Goal: Task Accomplishment & Management: Complete application form

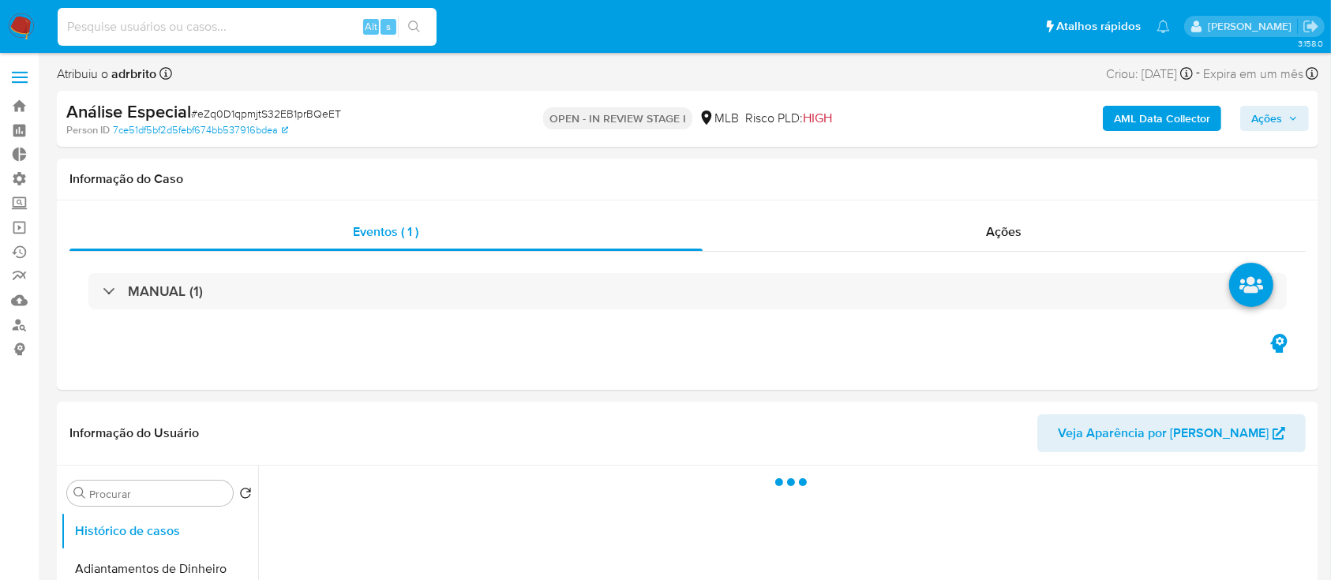
click at [125, 32] on input at bounding box center [247, 27] width 379 height 21
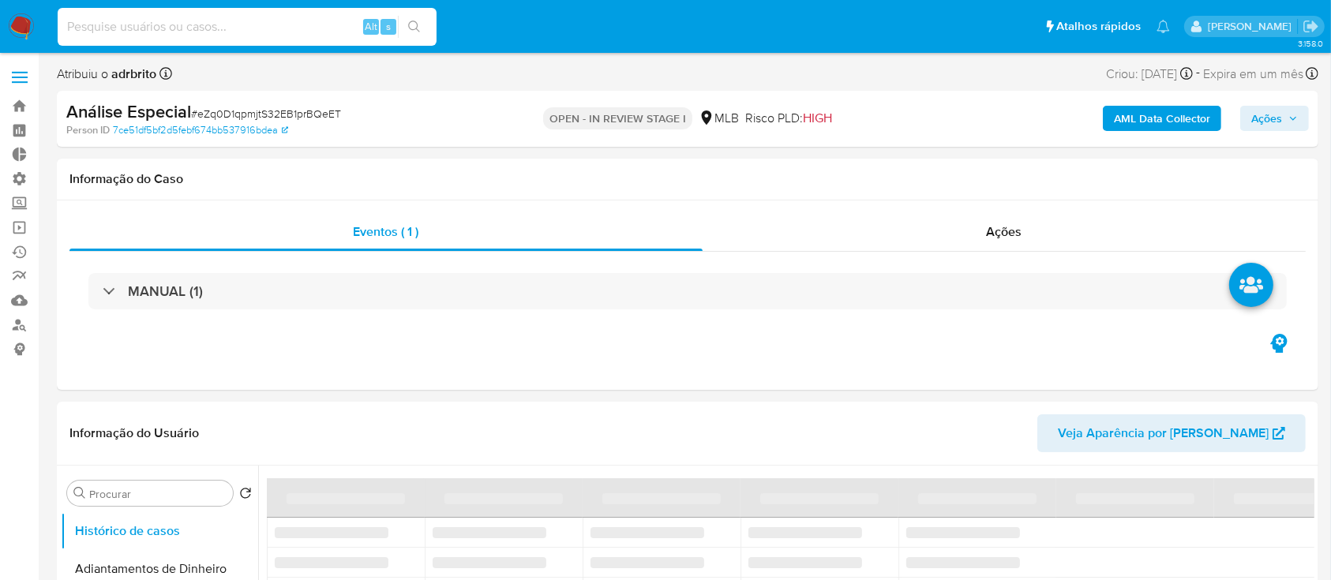
paste input "228223452"
type input "228223452"
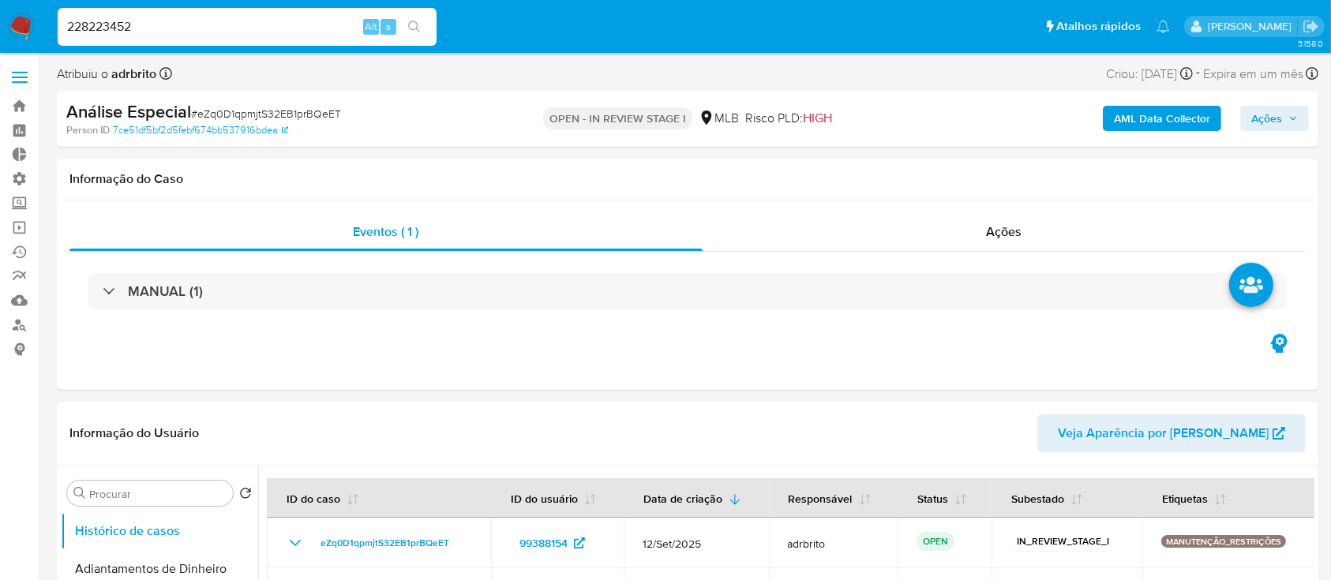
select select "10"
type input "228223452"
click at [417, 25] on icon "search-icon" at bounding box center [414, 27] width 12 height 12
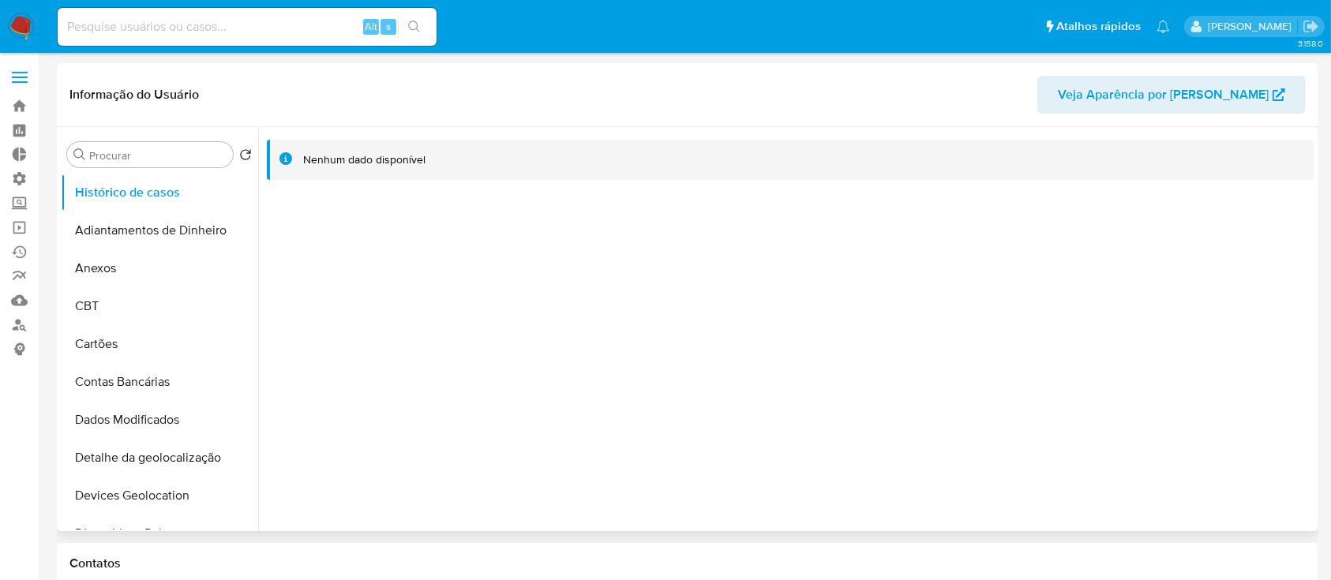
select select "10"
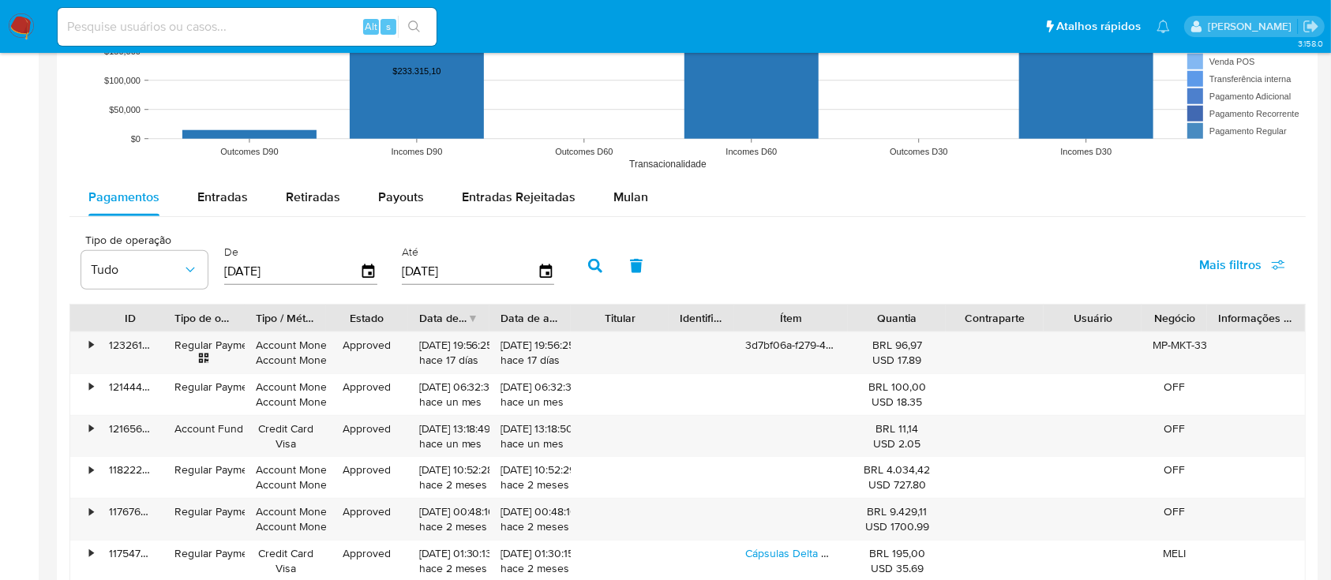
scroll to position [1336, 0]
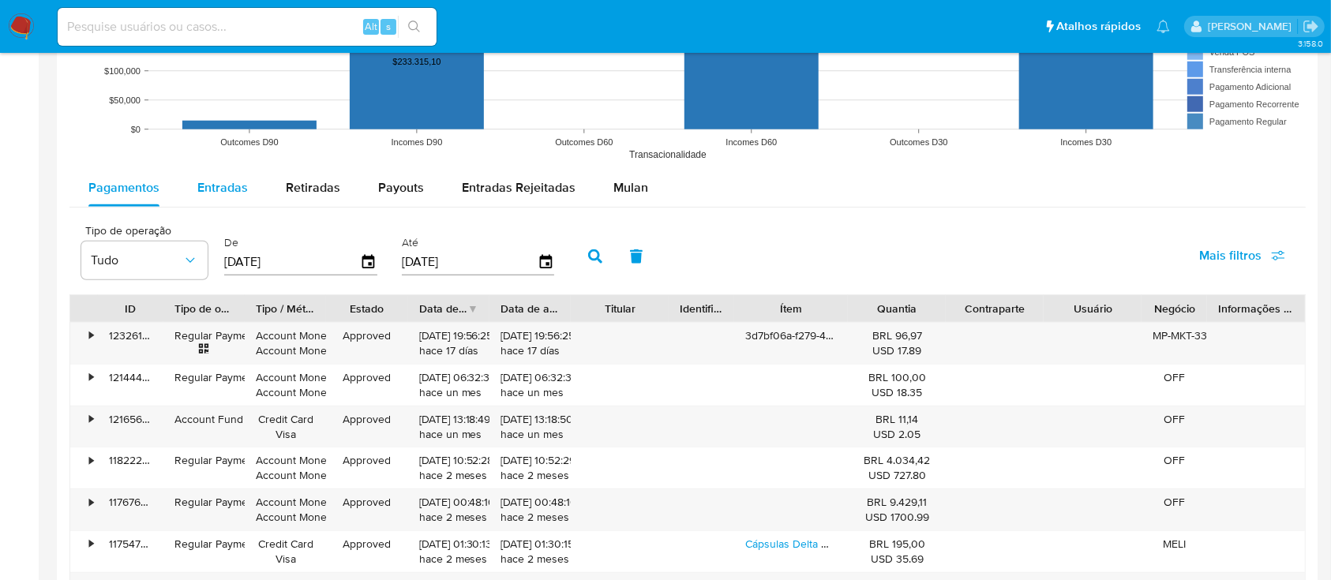
click at [208, 184] on span "Entradas" at bounding box center [222, 187] width 51 height 18
select select "10"
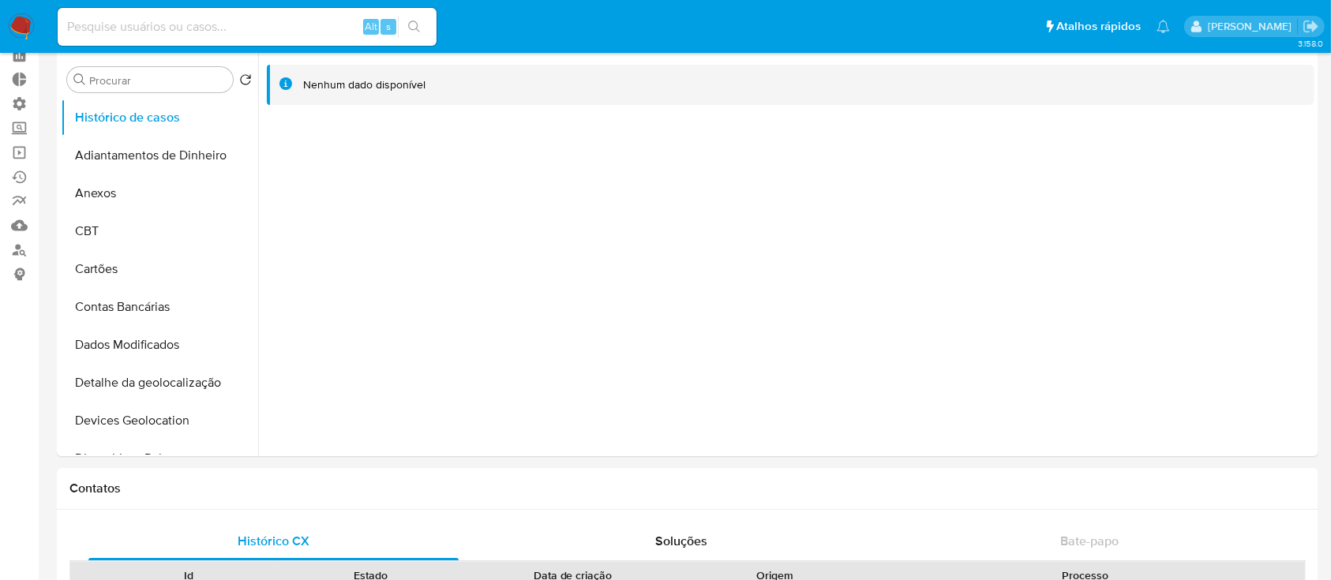
scroll to position [61, 0]
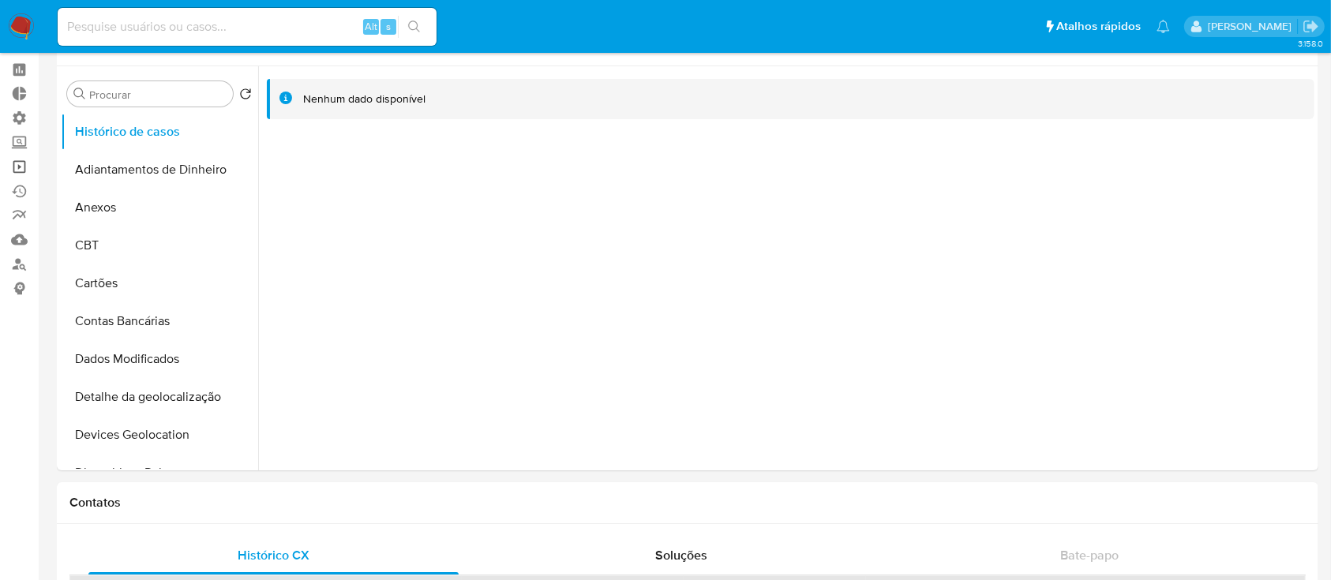
click at [20, 158] on link "Operações em massa" at bounding box center [94, 167] width 188 height 24
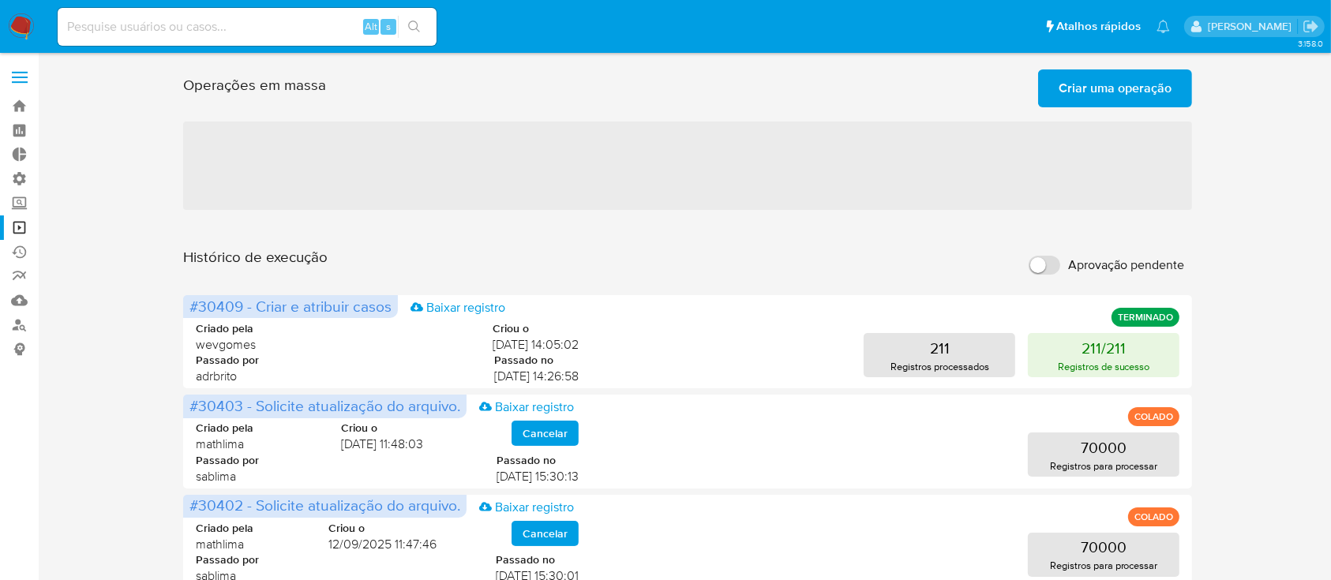
click at [1081, 88] on span "Criar uma operação" at bounding box center [1115, 88] width 113 height 35
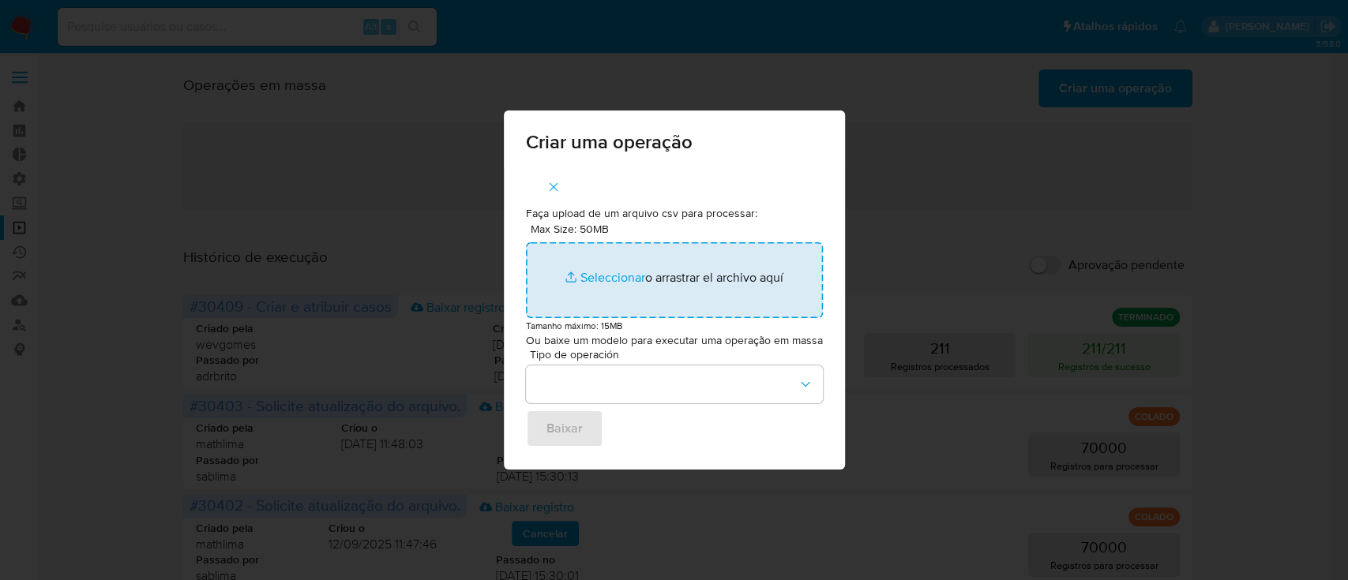
click at [618, 279] on input "Max Size: 50MB Seleccionar archivos" at bounding box center [674, 280] width 297 height 76
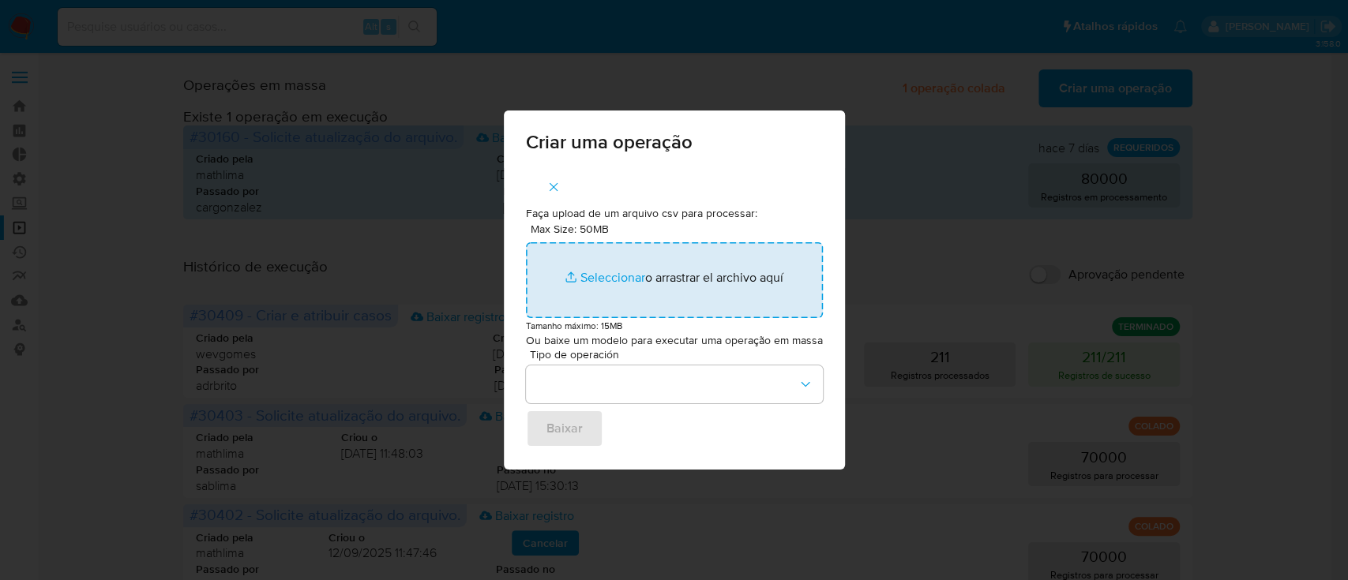
click at [605, 291] on input "Max Size: 50MB Seleccionar archivos" at bounding box center [674, 280] width 297 height 76
click at [602, 279] on input "Max Size: 50MB Seleccionar archivos" at bounding box center [674, 280] width 297 height 76
click at [590, 280] on input "Max Size: 50MB Seleccionar archivos" at bounding box center [674, 280] width 297 height 76
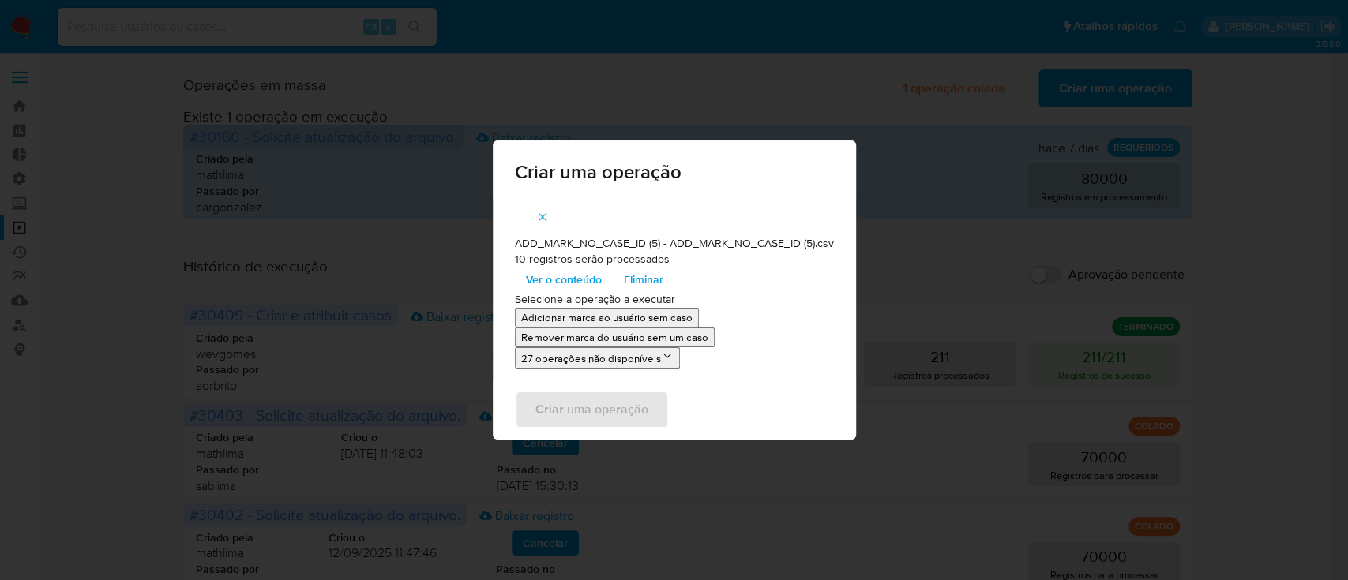
drag, startPoint x: 615, startPoint y: 293, endPoint x: 723, endPoint y: 254, distance: 114.2
click at [723, 254] on div "ADD_MARK_NO_CASE_ID (5) - ADD_MARK_NO_CASE_ID (5).csv 10 registros serão proces…" at bounding box center [674, 264] width 319 height 56
click at [595, 317] on p "Adicionar marca ao usuário sem caso" at bounding box center [606, 317] width 171 height 15
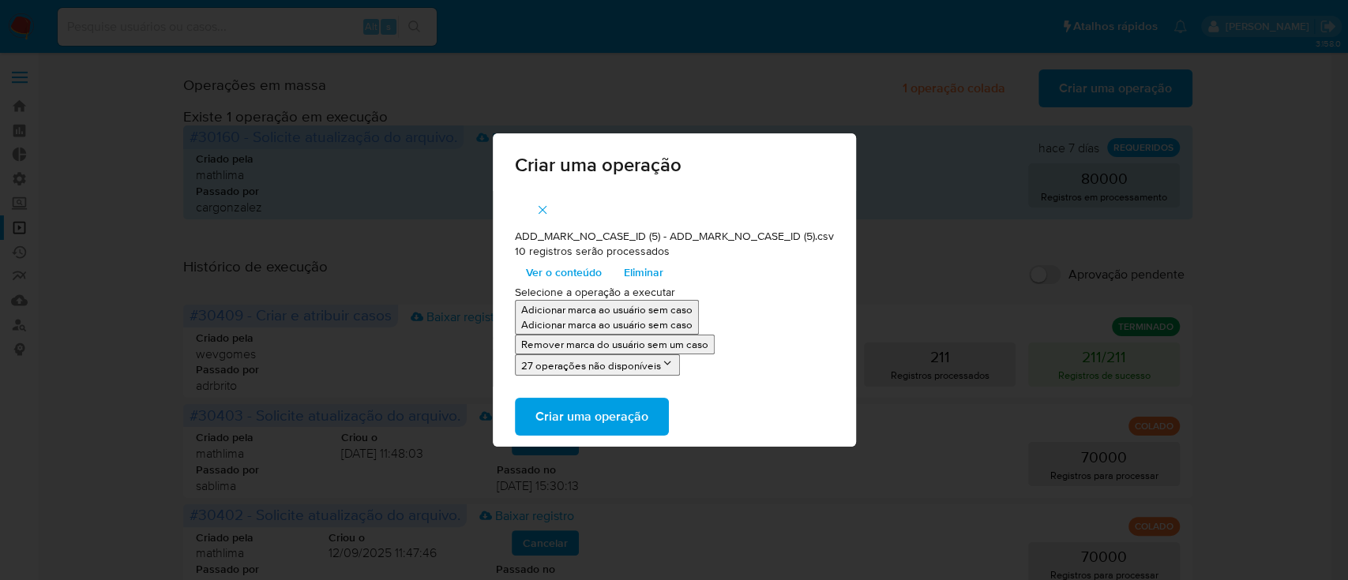
click at [584, 420] on span "Criar uma operação" at bounding box center [591, 417] width 113 height 35
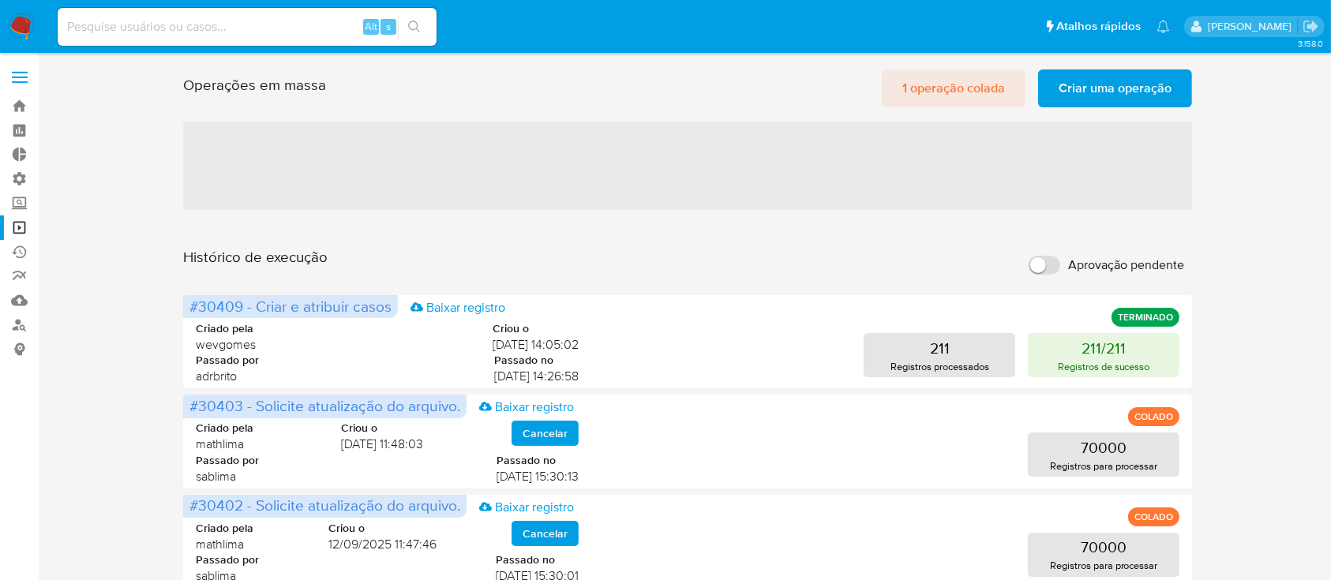
click at [937, 92] on span "1 operação colada" at bounding box center [954, 88] width 103 height 35
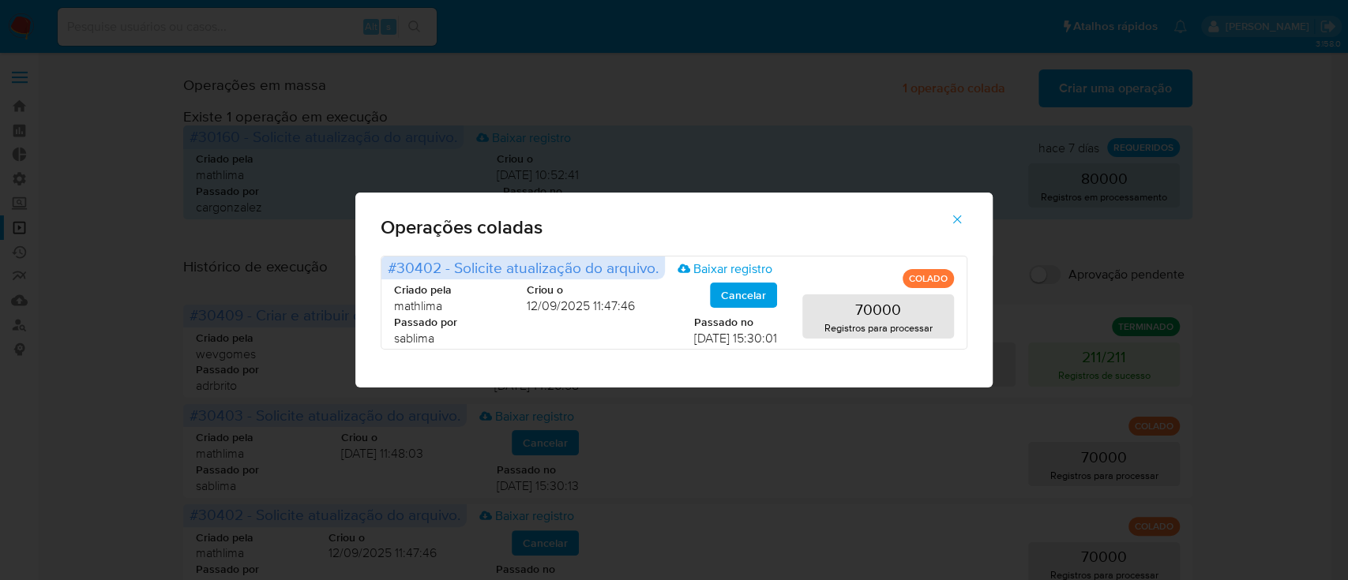
click at [766, 104] on div "Operações coladas #30402 - Solicite atualização do arquivo. Baixar registro COL…" at bounding box center [674, 290] width 1348 height 580
click at [957, 220] on icon "button" at bounding box center [957, 220] width 9 height 9
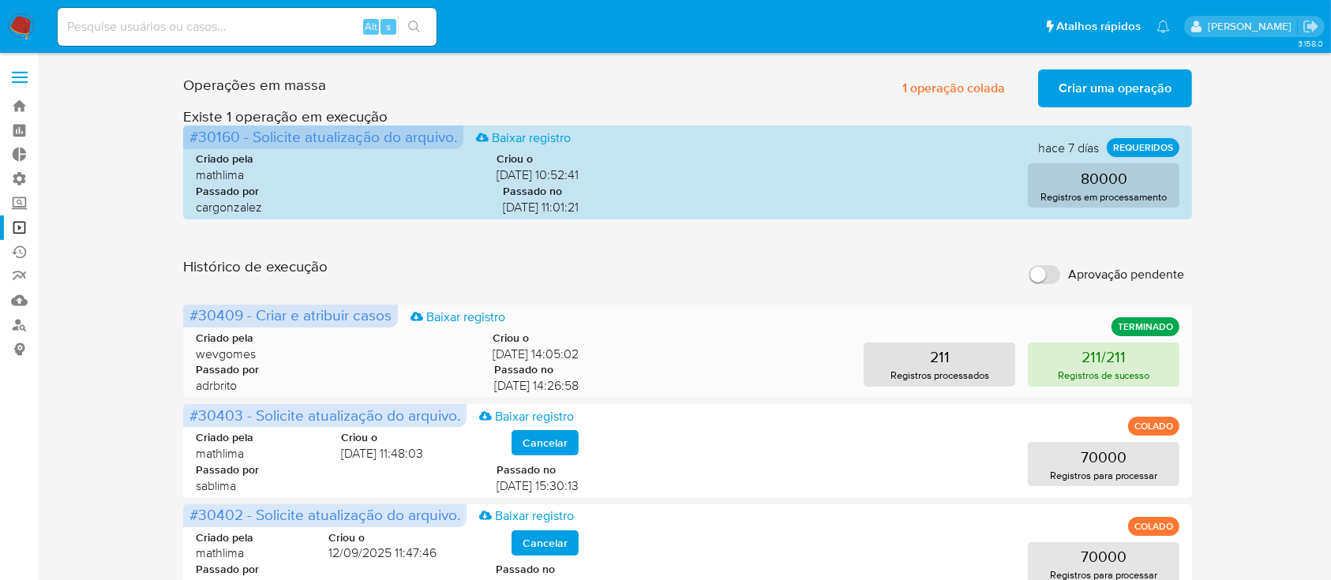
click at [1080, 372] on p "Registros de sucesso" at bounding box center [1104, 375] width 92 height 15
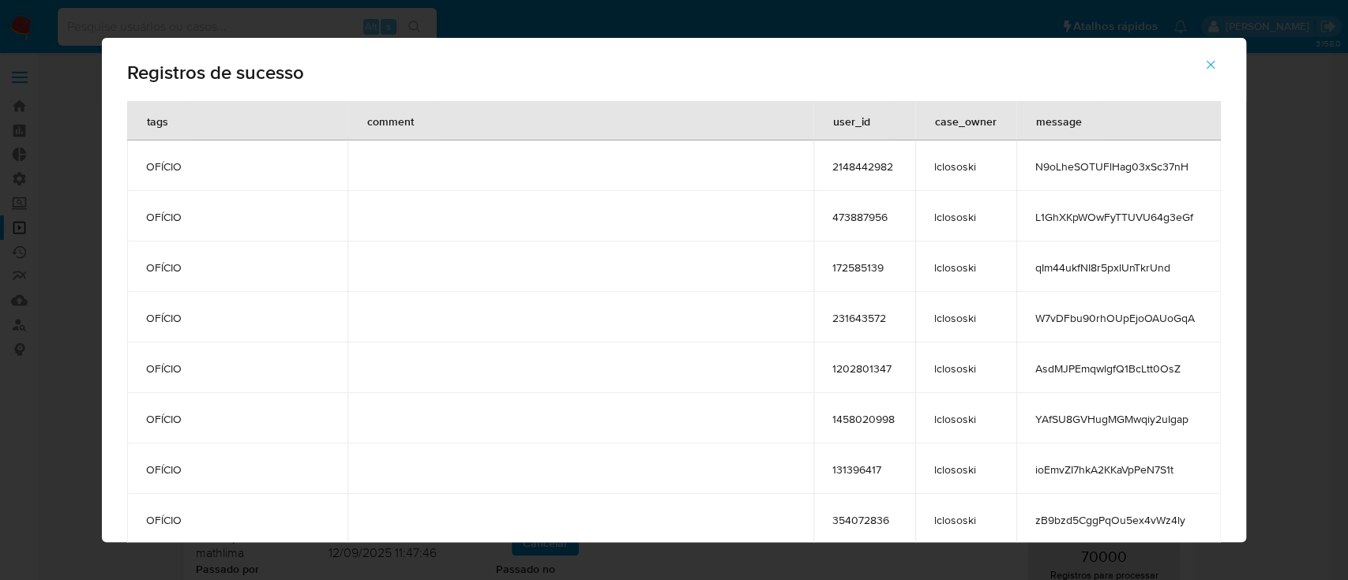
click at [1203, 60] on icon "button" at bounding box center [1210, 65] width 14 height 14
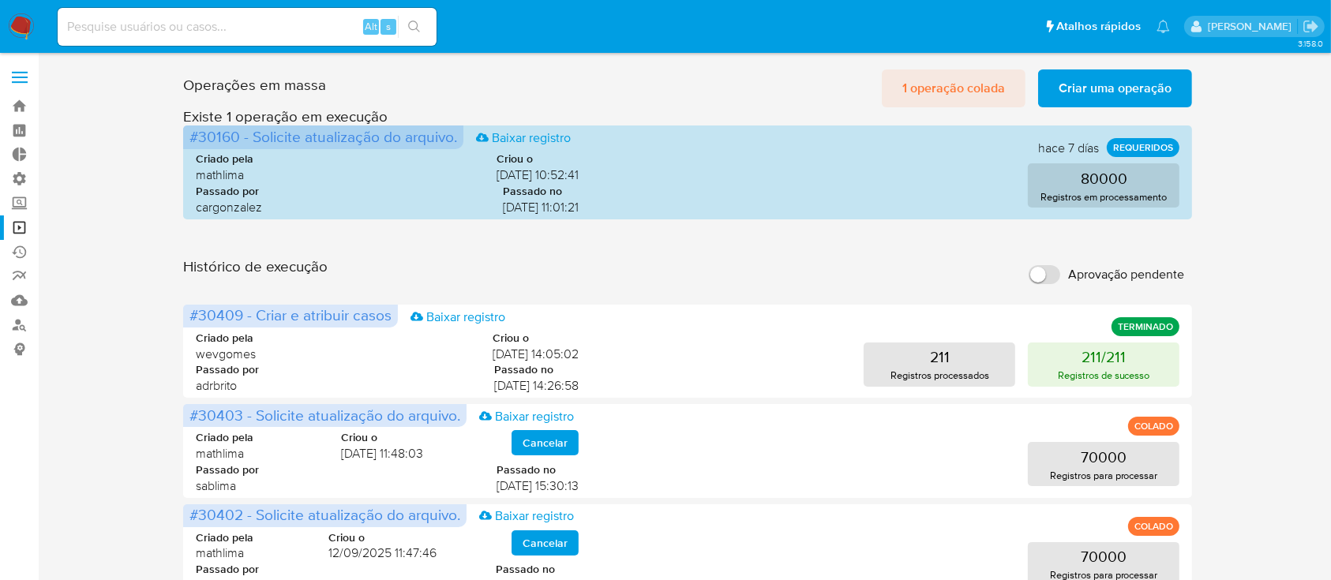
click at [929, 89] on span "1 operação colada" at bounding box center [954, 88] width 103 height 35
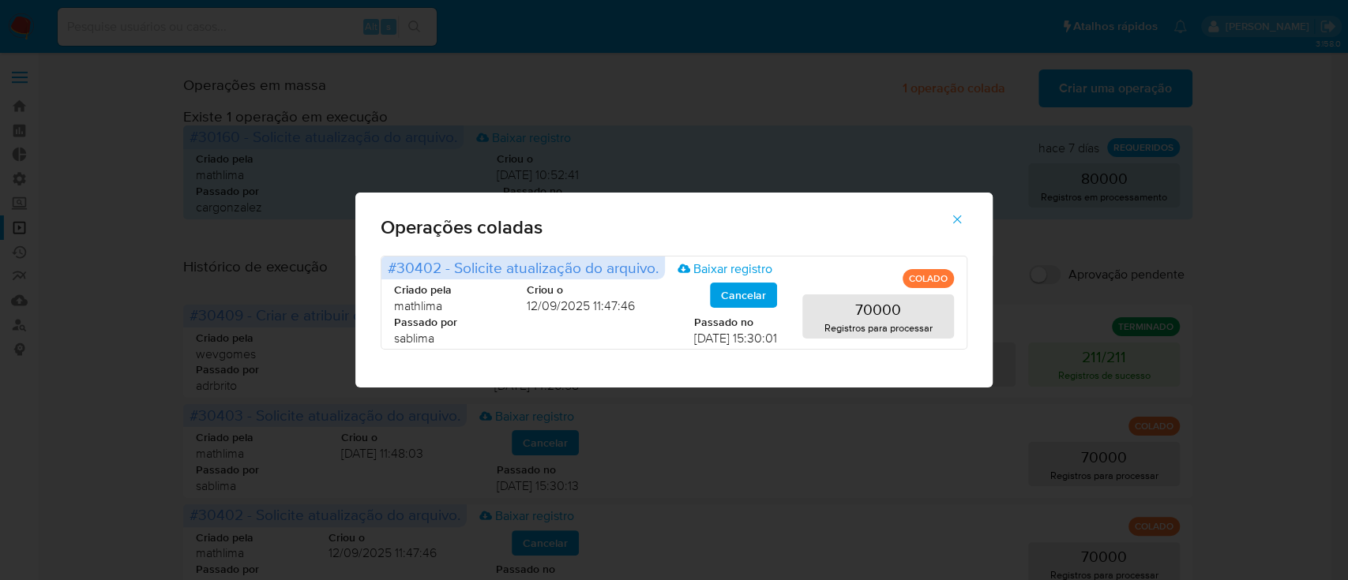
click at [954, 215] on icon "button" at bounding box center [957, 219] width 14 height 14
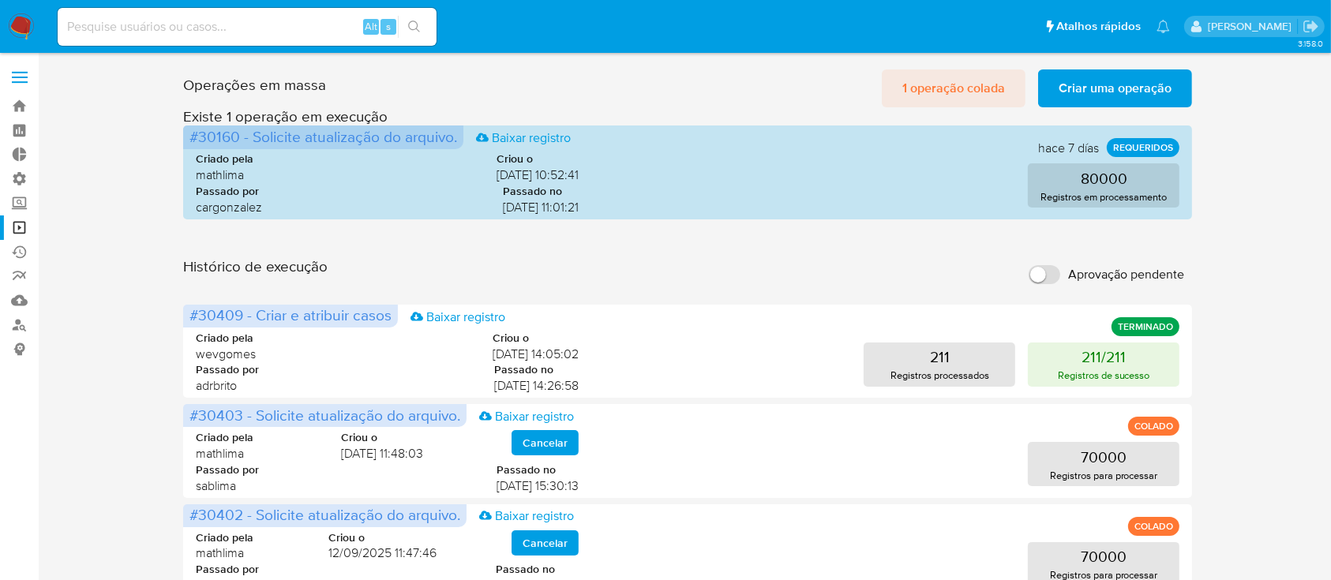
click at [954, 85] on span "1 operação colada" at bounding box center [954, 88] width 103 height 35
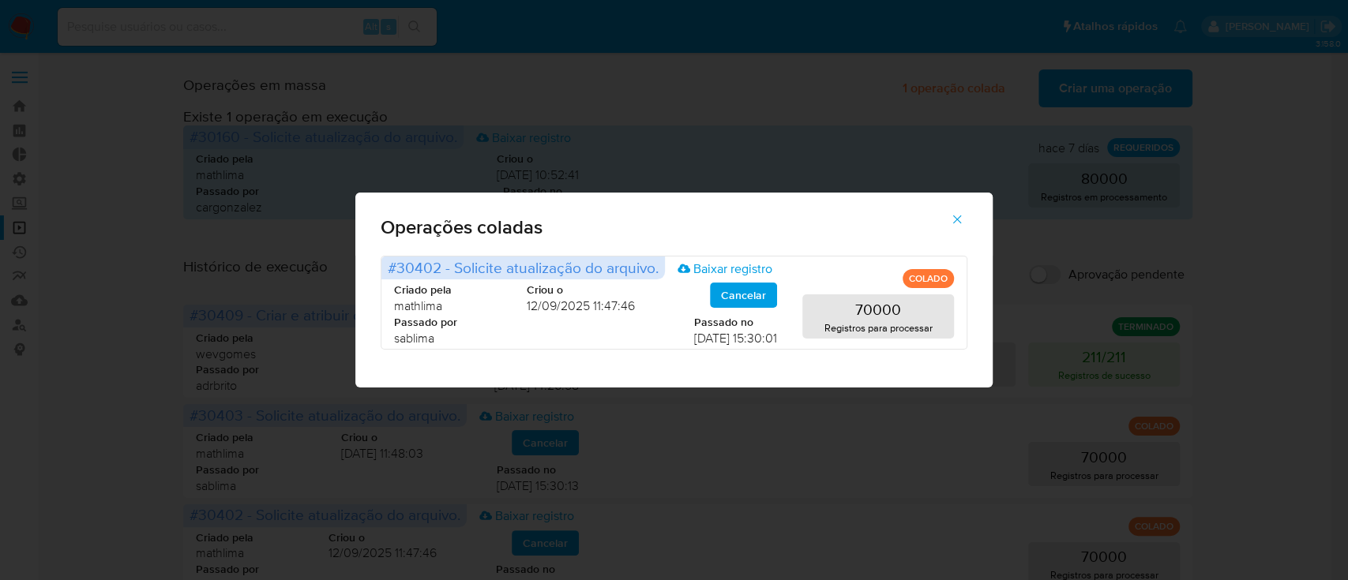
click at [950, 218] on icon "button" at bounding box center [957, 219] width 14 height 14
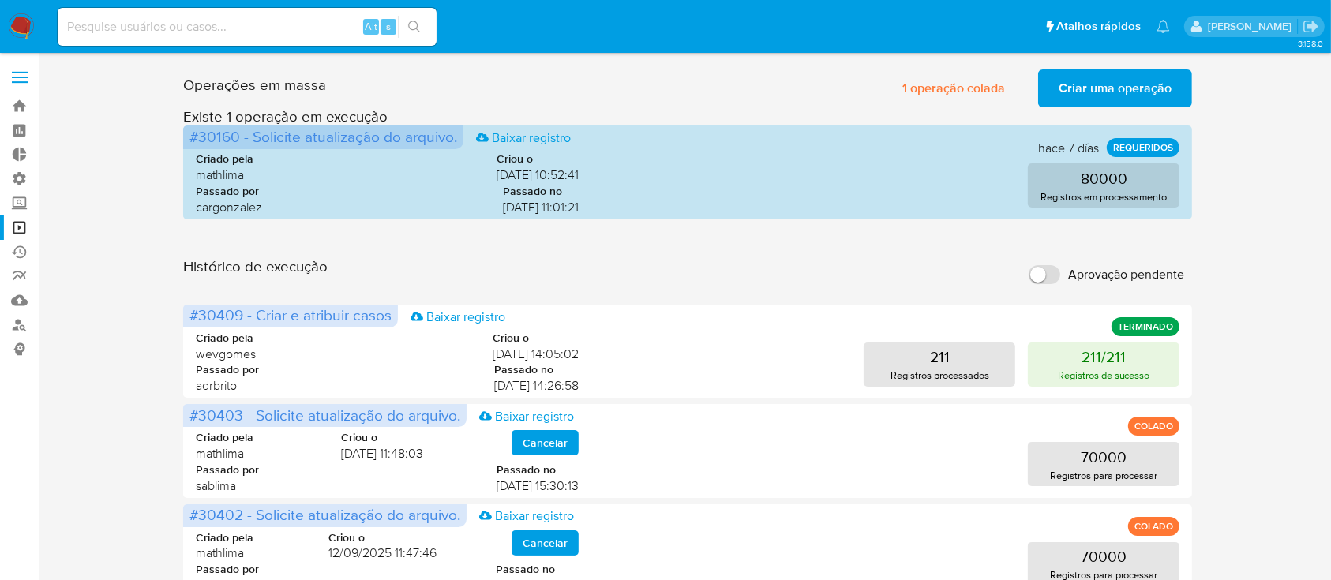
click at [1057, 88] on button "Criar uma operação" at bounding box center [1115, 88] width 154 height 38
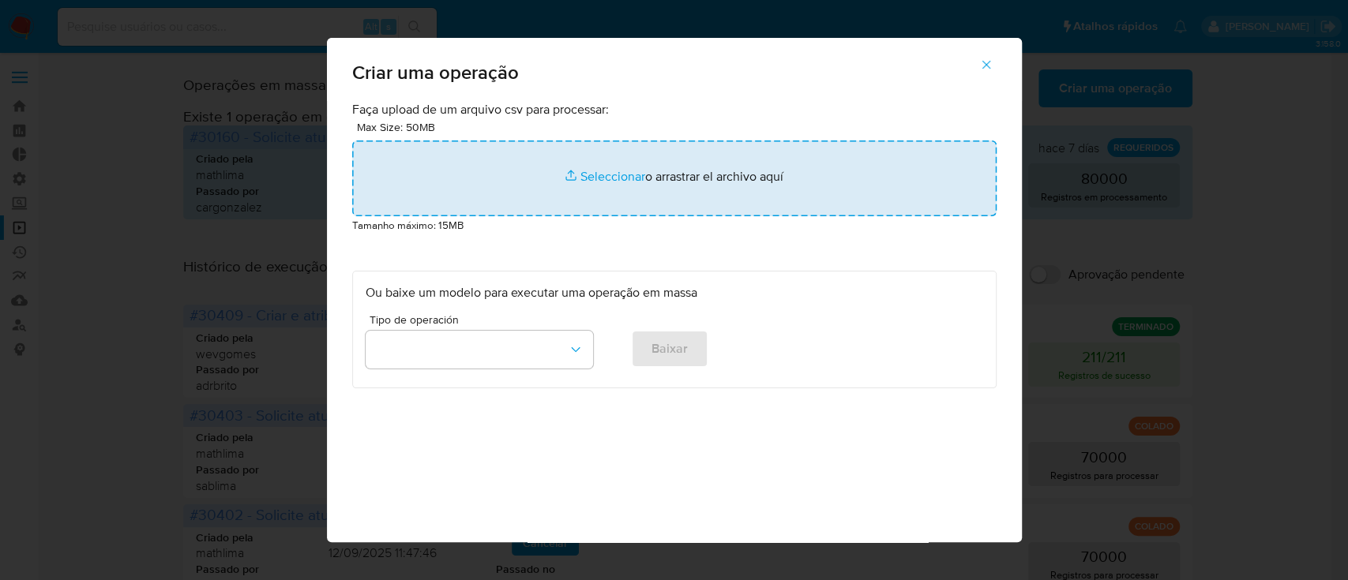
click at [604, 186] on input "file" at bounding box center [674, 179] width 644 height 76
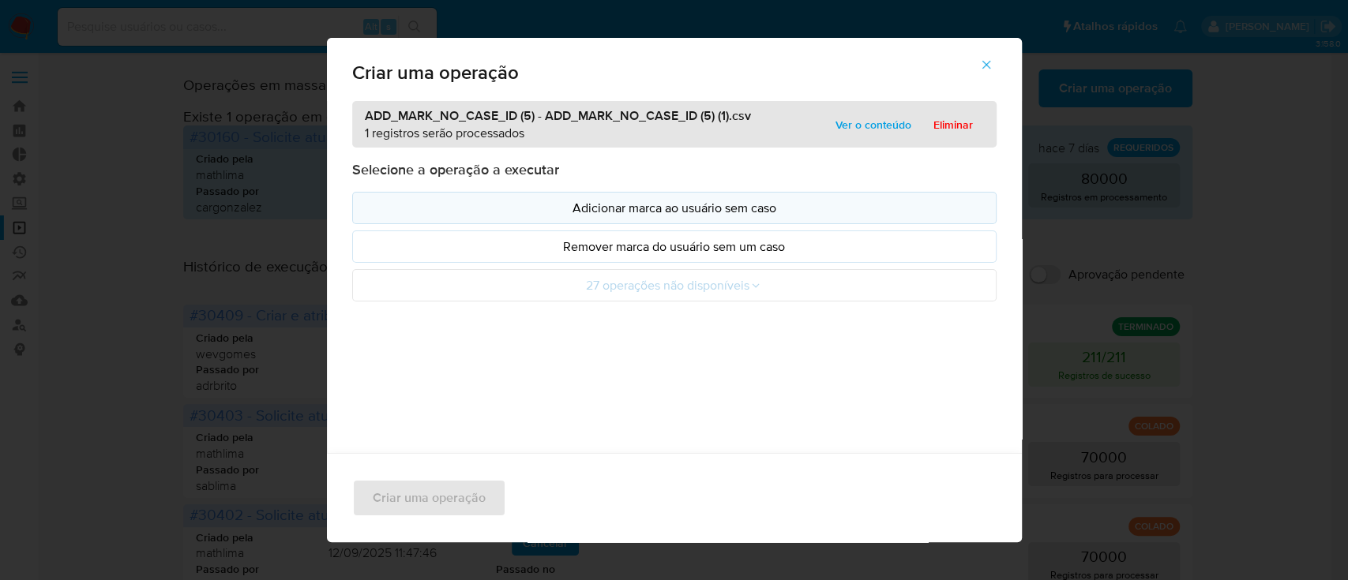
click at [668, 203] on p "Adicionar marca ao usuário sem caso" at bounding box center [675, 208] width 618 height 18
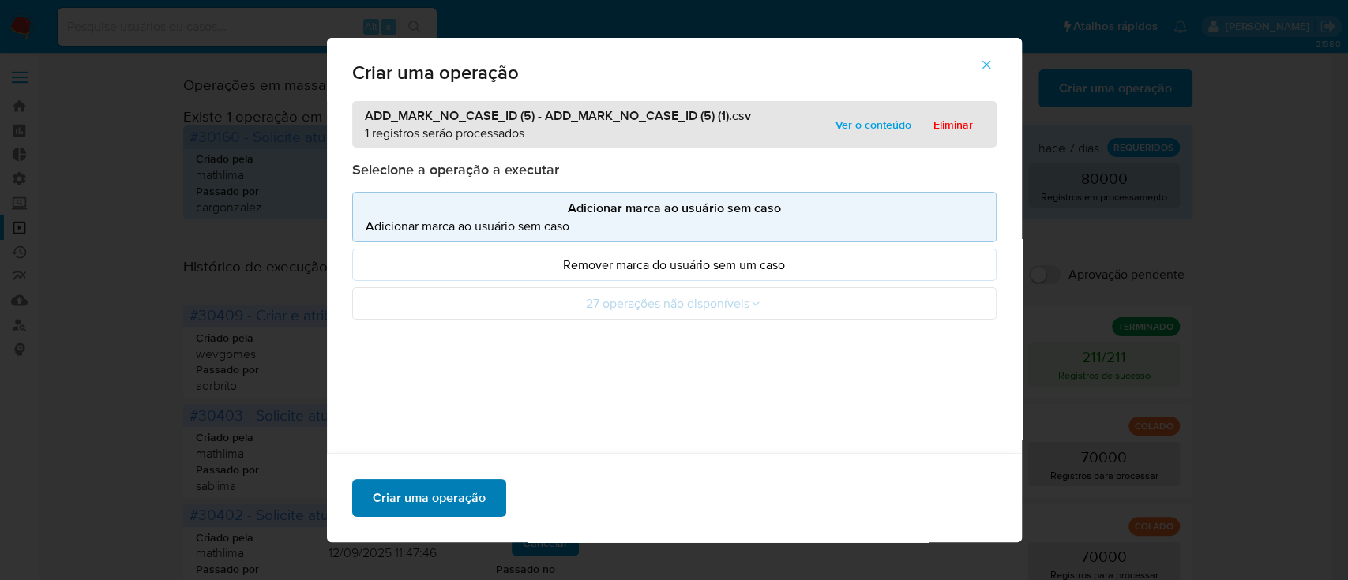
click at [460, 502] on span "Criar uma operação" at bounding box center [429, 498] width 113 height 35
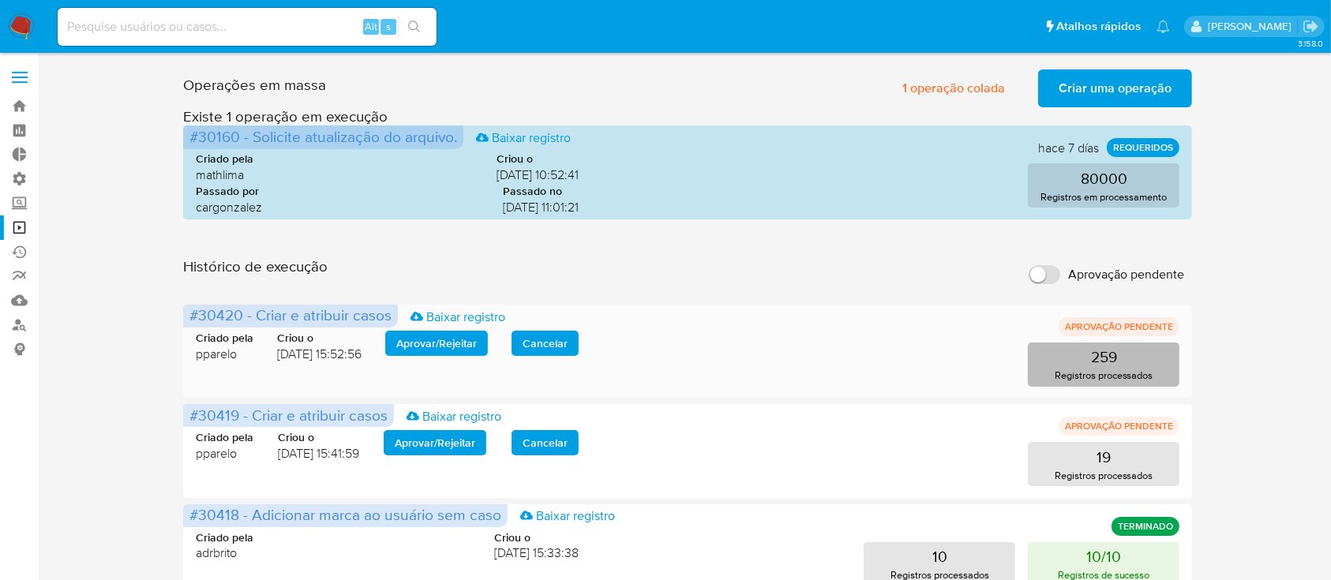
click at [1117, 359] on p "259" at bounding box center [1104, 357] width 26 height 22
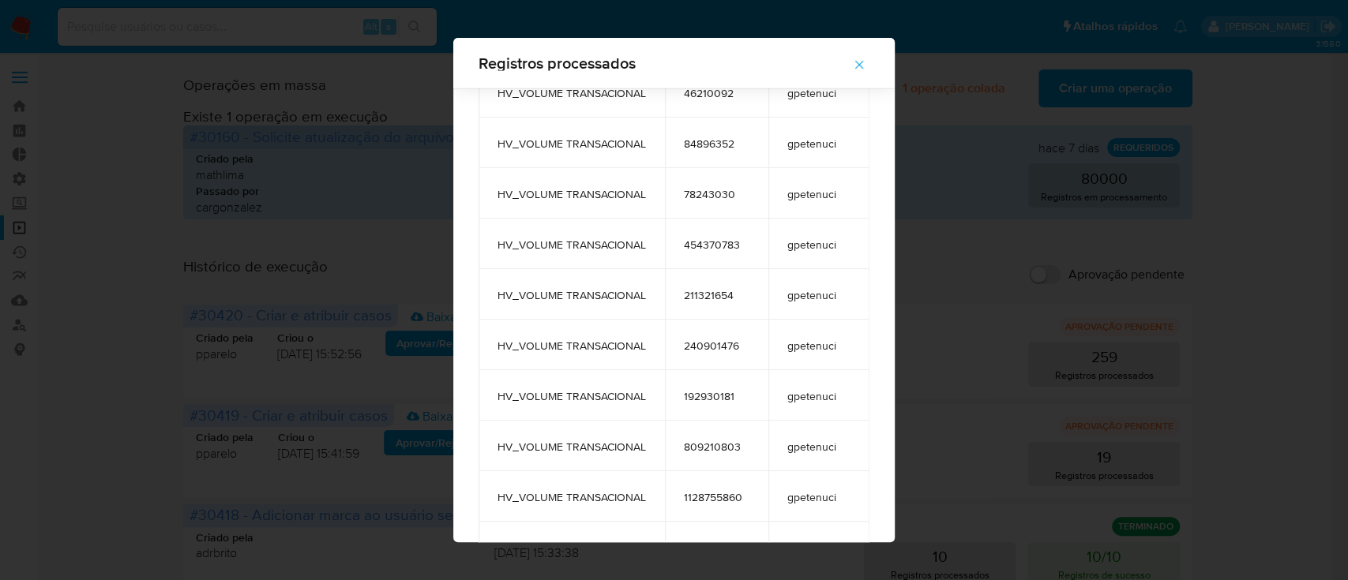
scroll to position [2514, 0]
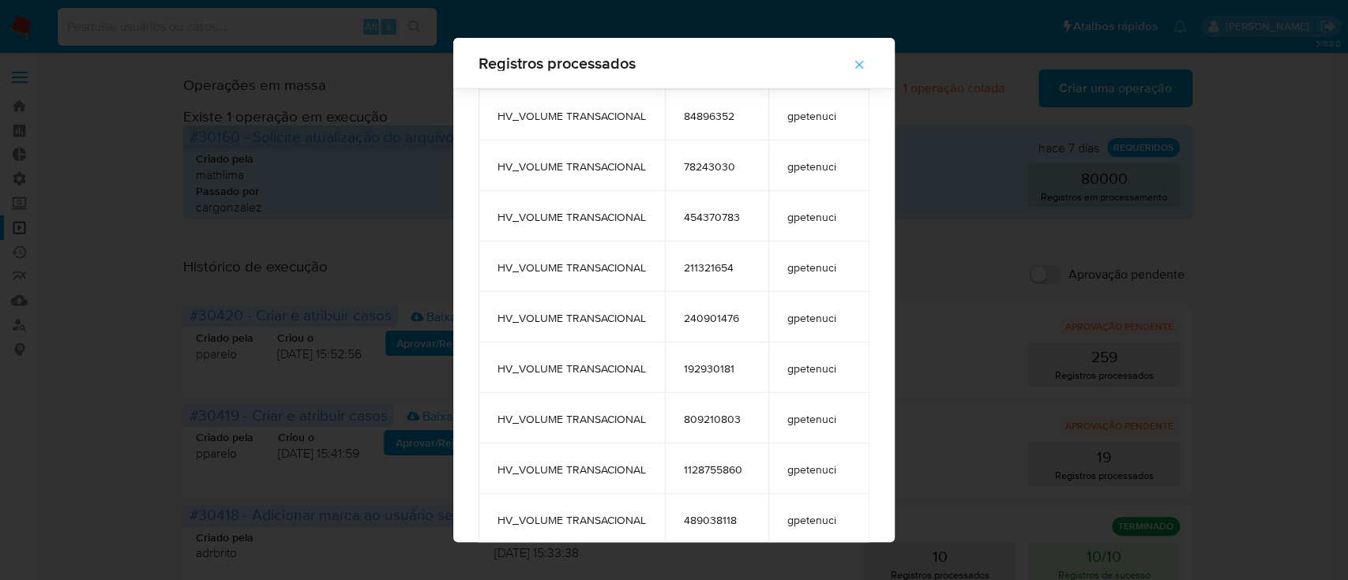
click at [865, 65] on icon "button" at bounding box center [859, 65] width 14 height 14
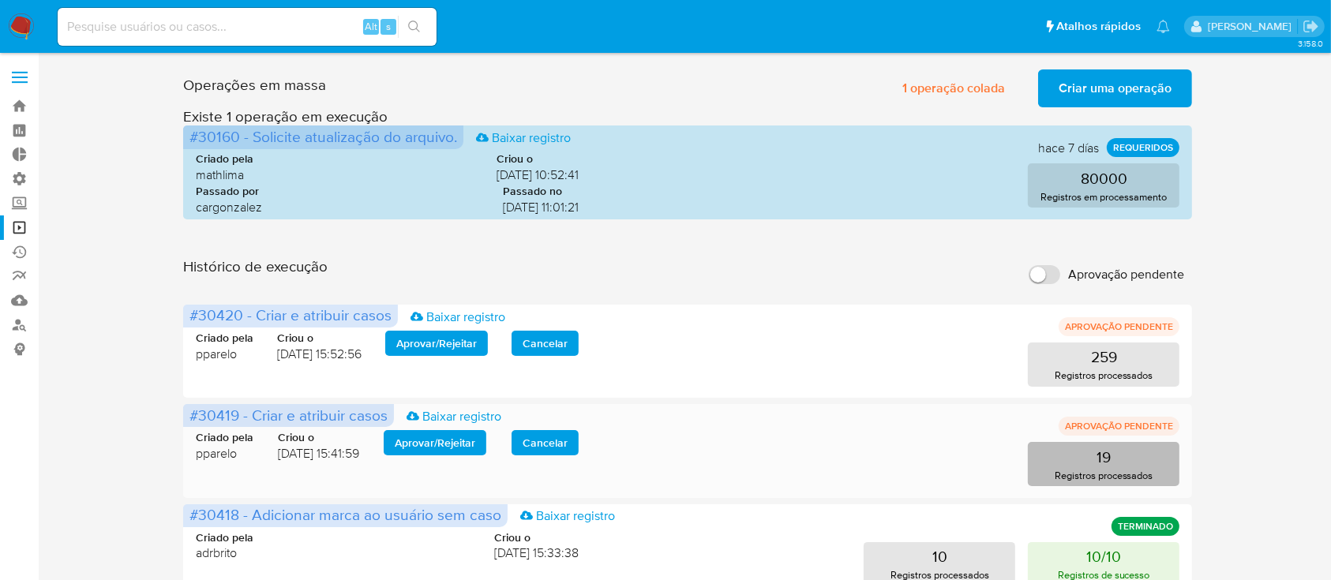
click at [1043, 452] on button "19 Registros processados" at bounding box center [1104, 464] width 152 height 44
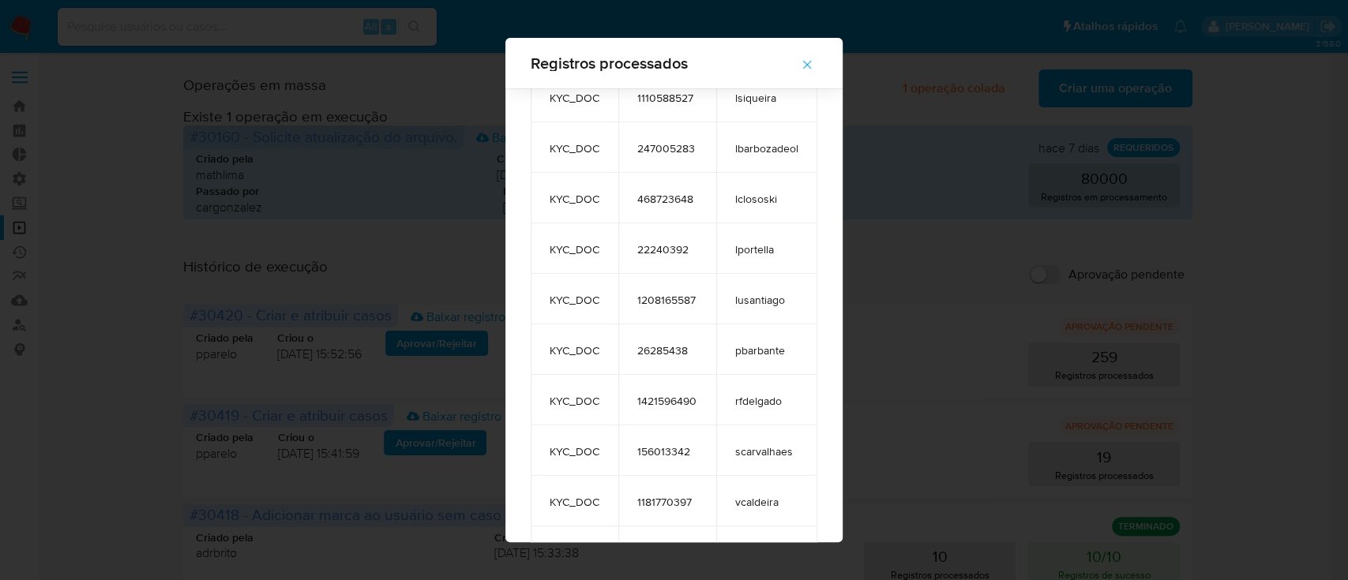
scroll to position [445, 0]
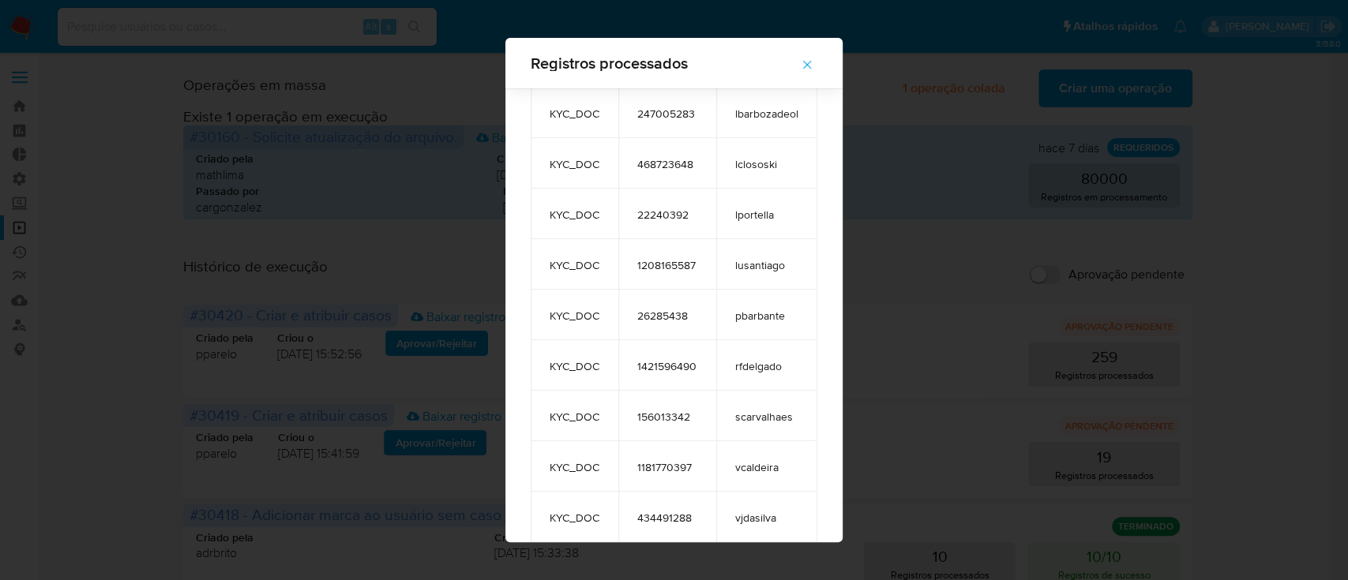
click at [814, 65] on icon "button" at bounding box center [807, 65] width 14 height 14
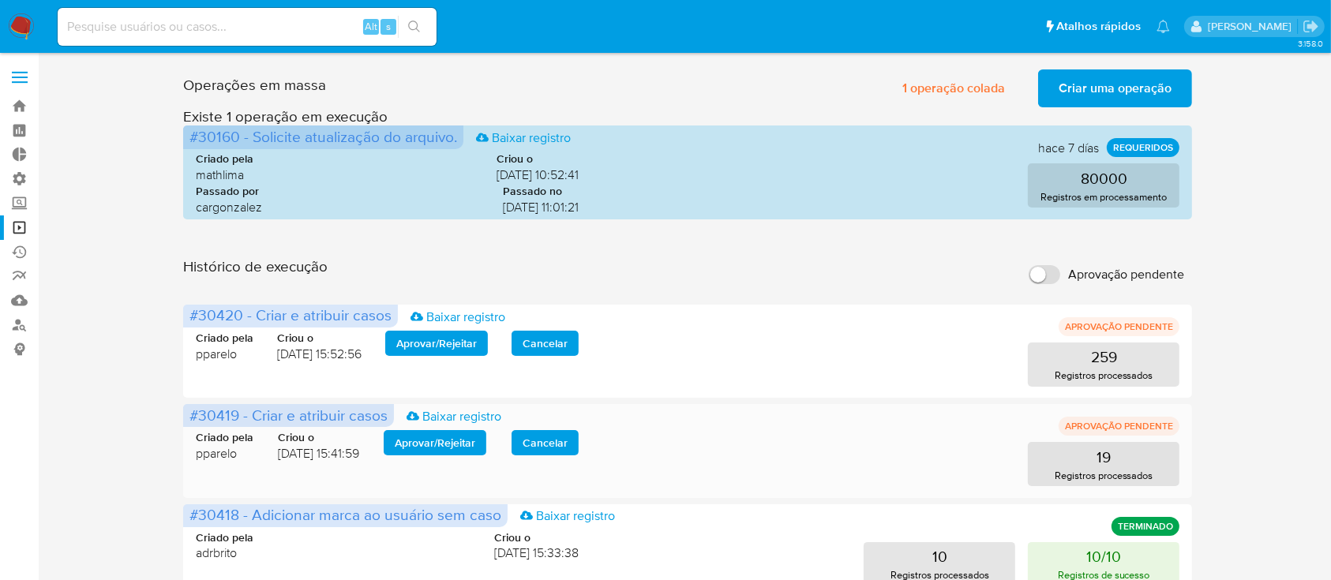
click at [449, 444] on span "Aprovar / Rejeitar" at bounding box center [435, 443] width 81 height 22
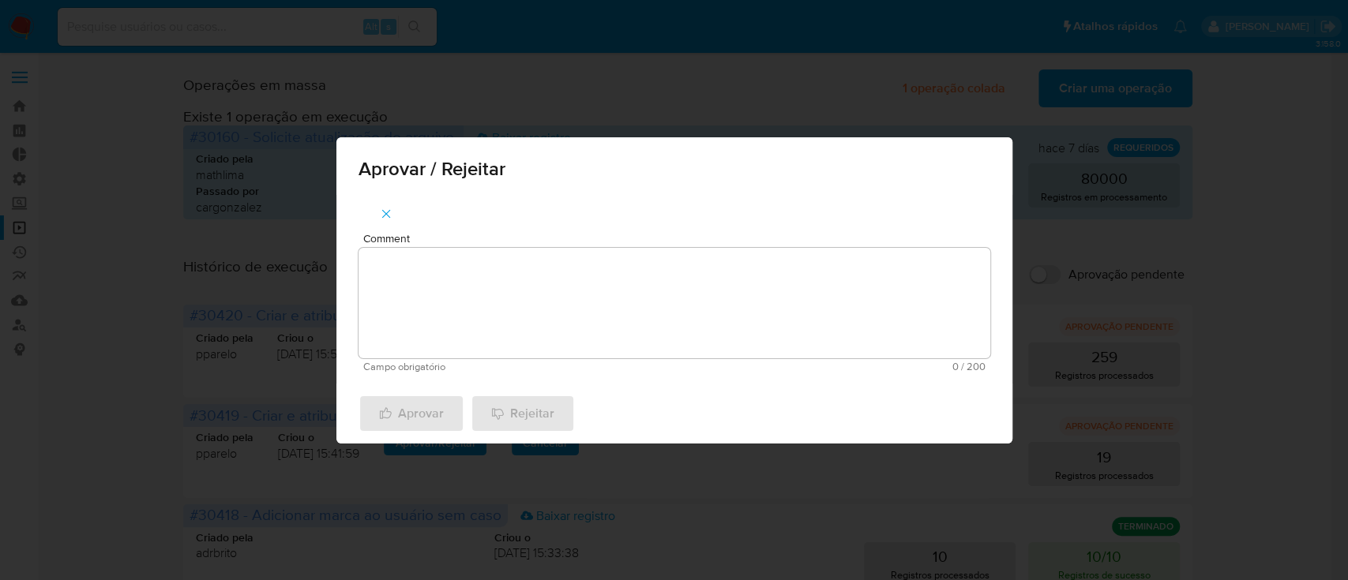
click at [427, 335] on textarea "Comment" at bounding box center [675, 303] width 632 height 111
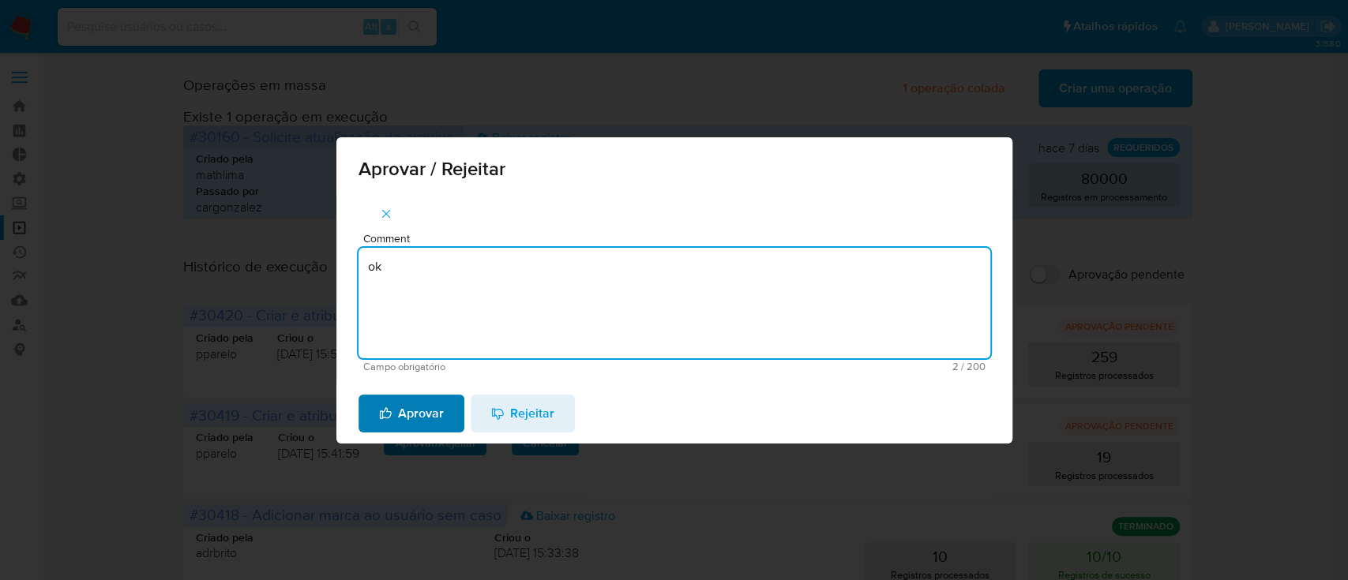
type textarea "ok"
click at [429, 410] on span "Aprovar" at bounding box center [411, 413] width 65 height 35
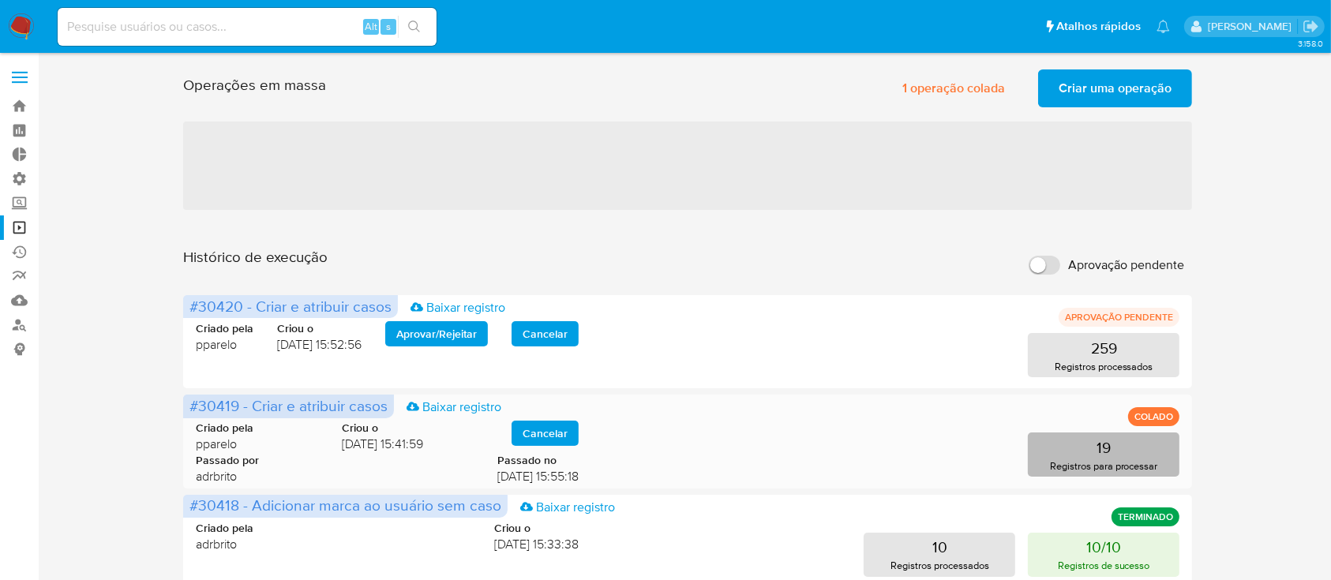
click at [1128, 445] on button "19 Registros para processar" at bounding box center [1104, 455] width 152 height 44
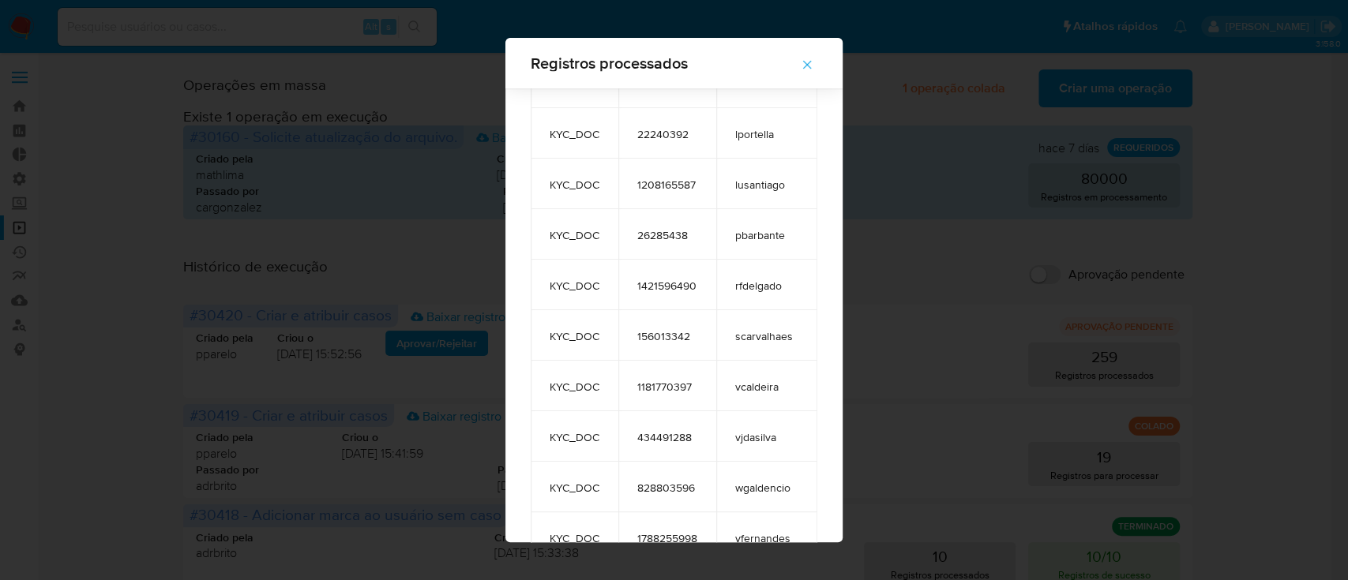
scroll to position [570, 0]
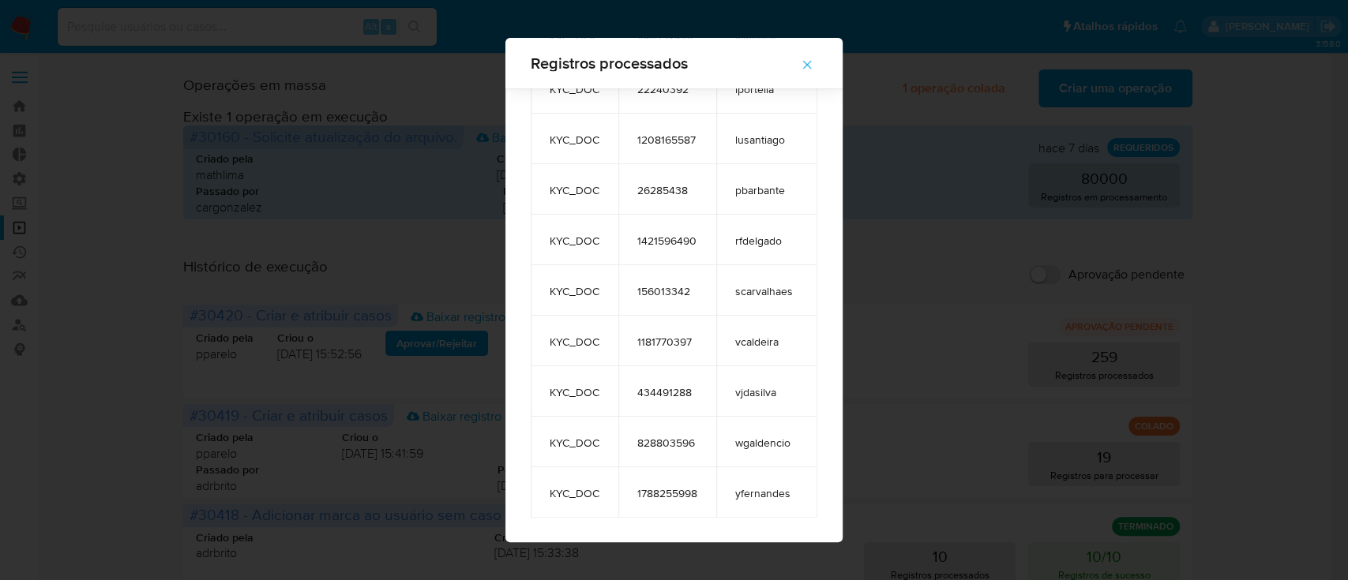
click at [814, 72] on span "button" at bounding box center [807, 64] width 14 height 35
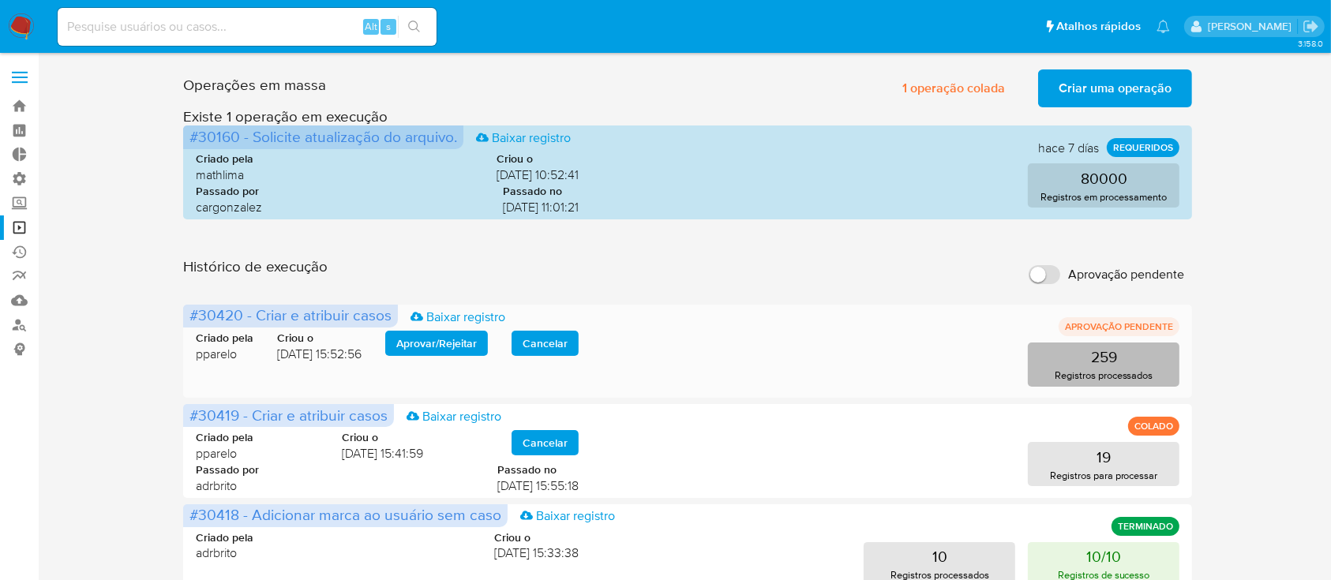
click at [1154, 362] on button "259 Registros processados" at bounding box center [1104, 365] width 152 height 44
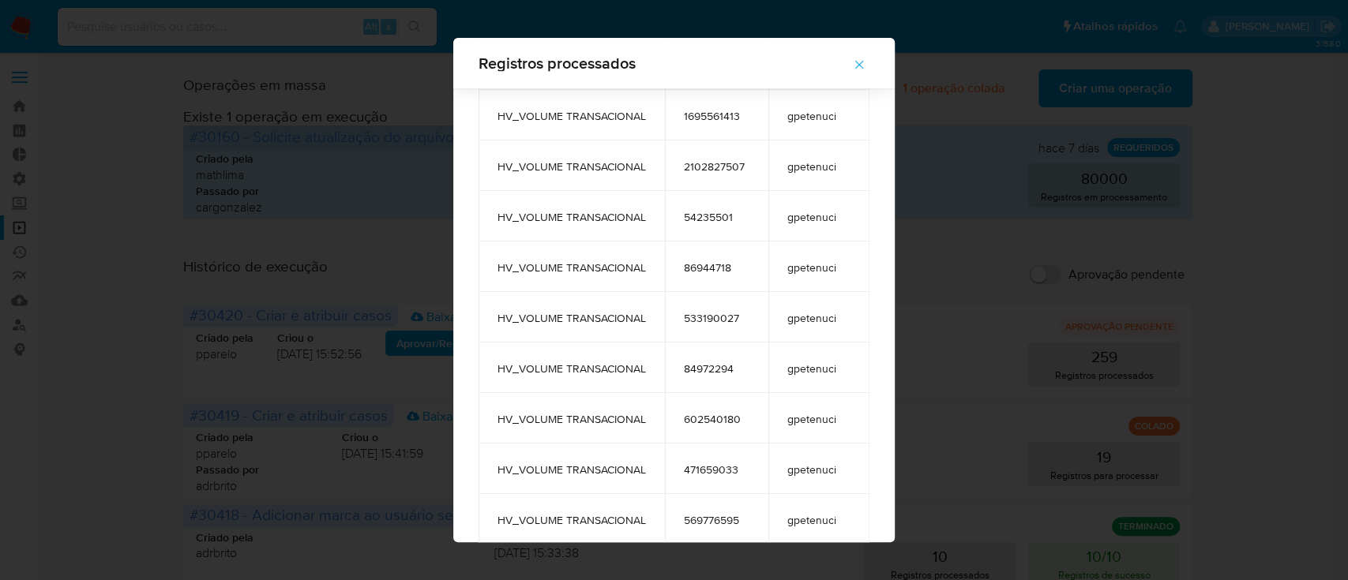
scroll to position [11780, 0]
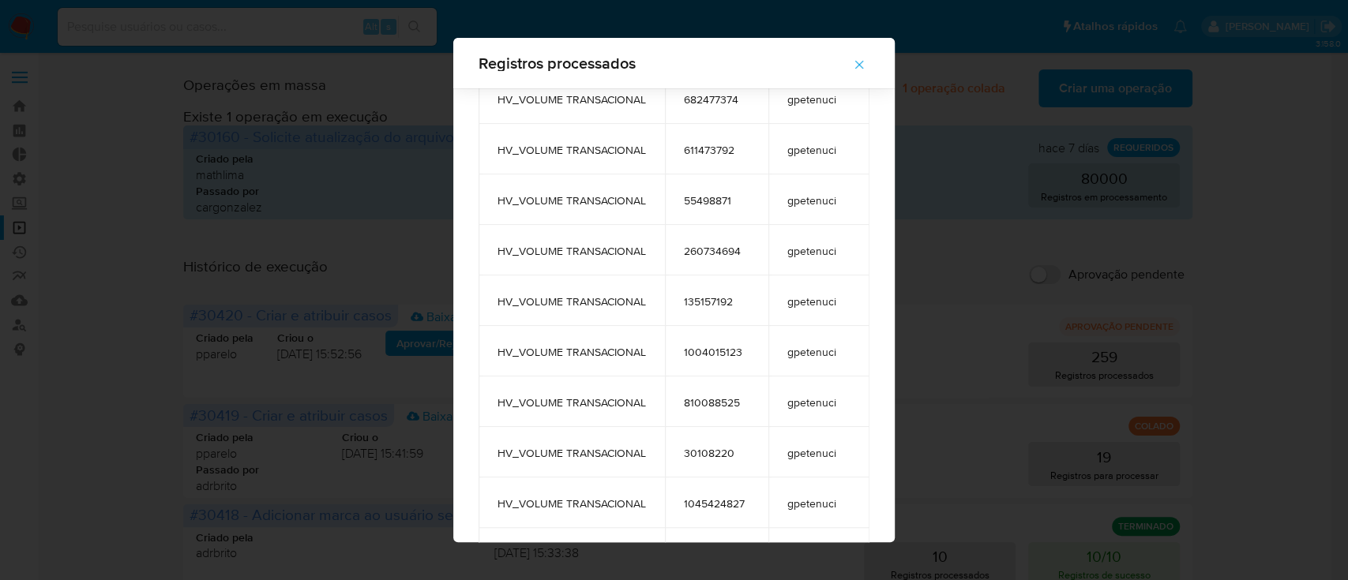
click at [727, 264] on td "260734694" at bounding box center [716, 250] width 103 height 51
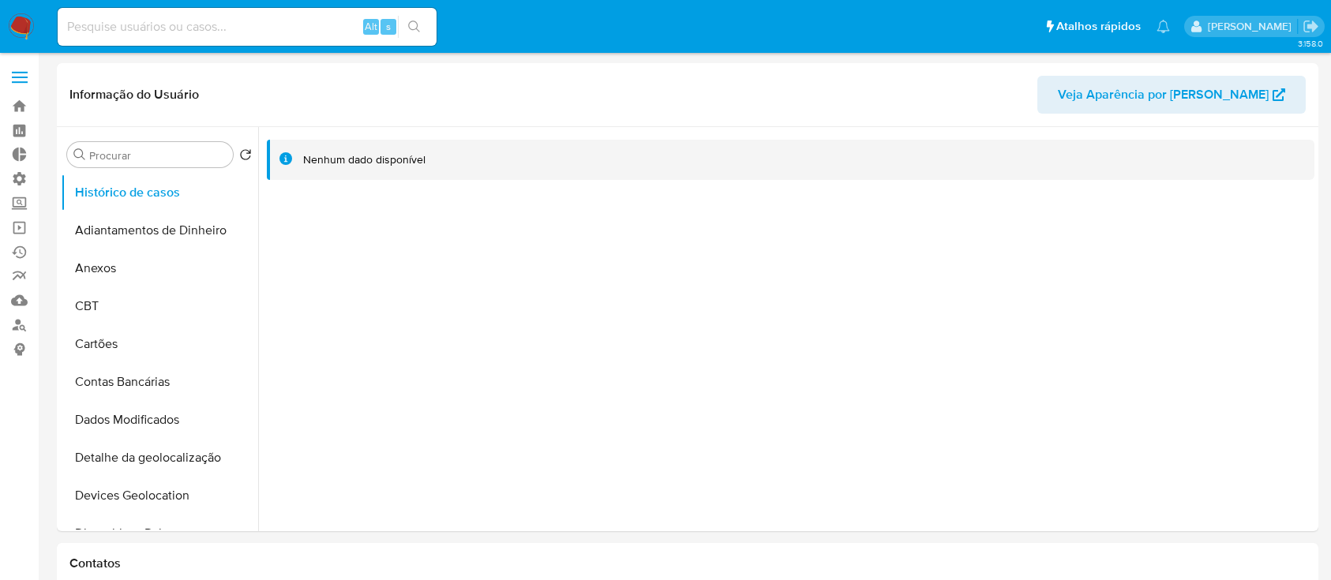
select select "10"
click at [258, 40] on div "Alt s" at bounding box center [247, 27] width 379 height 38
click at [247, 32] on input at bounding box center [247, 27] width 379 height 21
paste input "260734694"
type input "260734694"
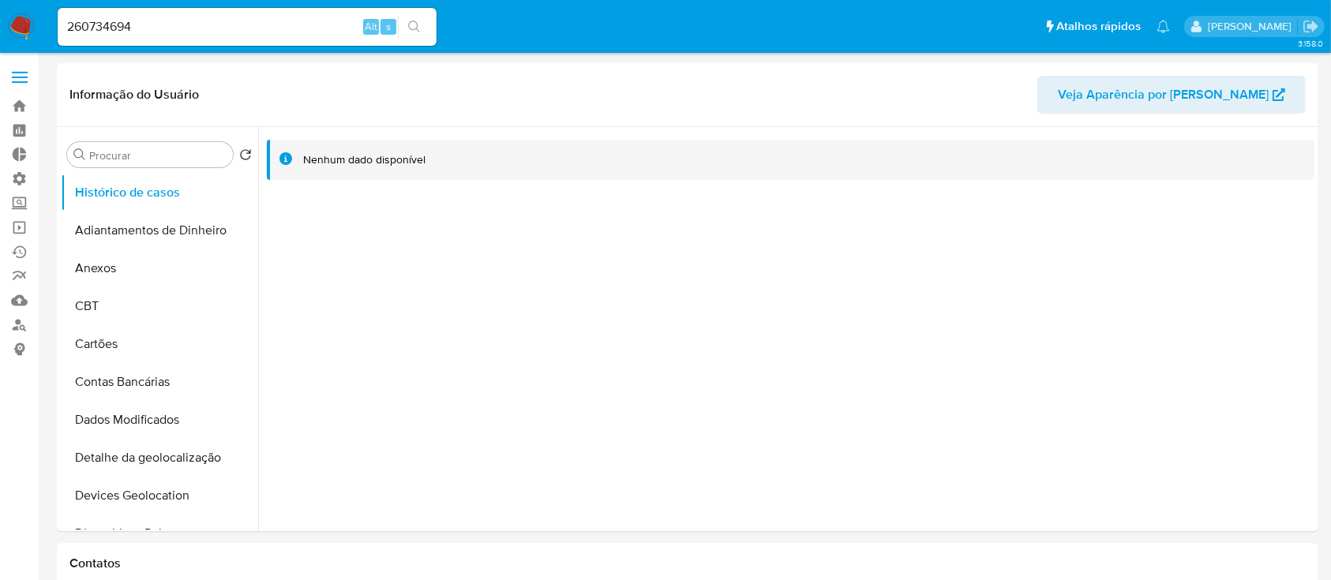
click at [418, 33] on button "search-icon" at bounding box center [414, 27] width 32 height 22
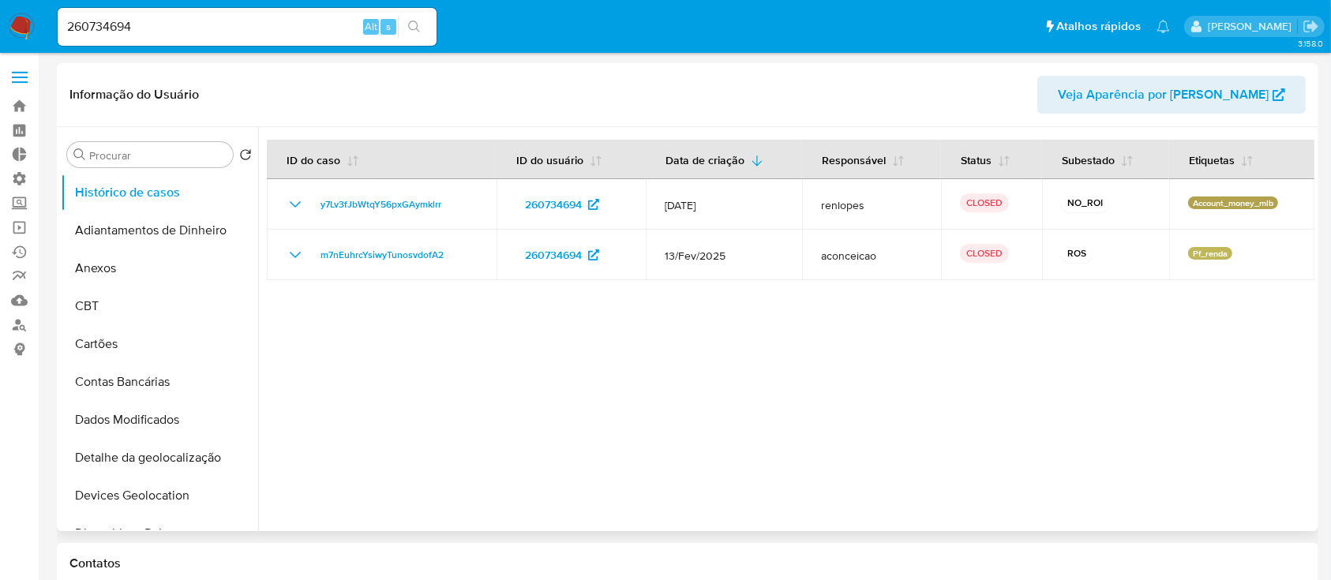
select select "10"
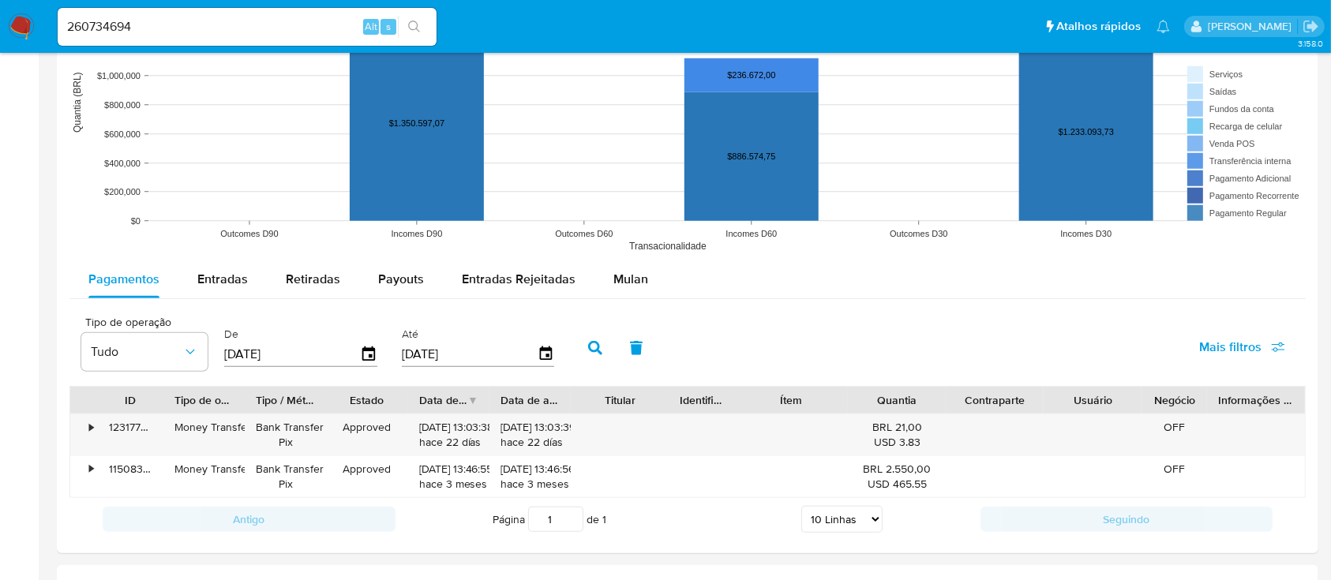
scroll to position [1223, 0]
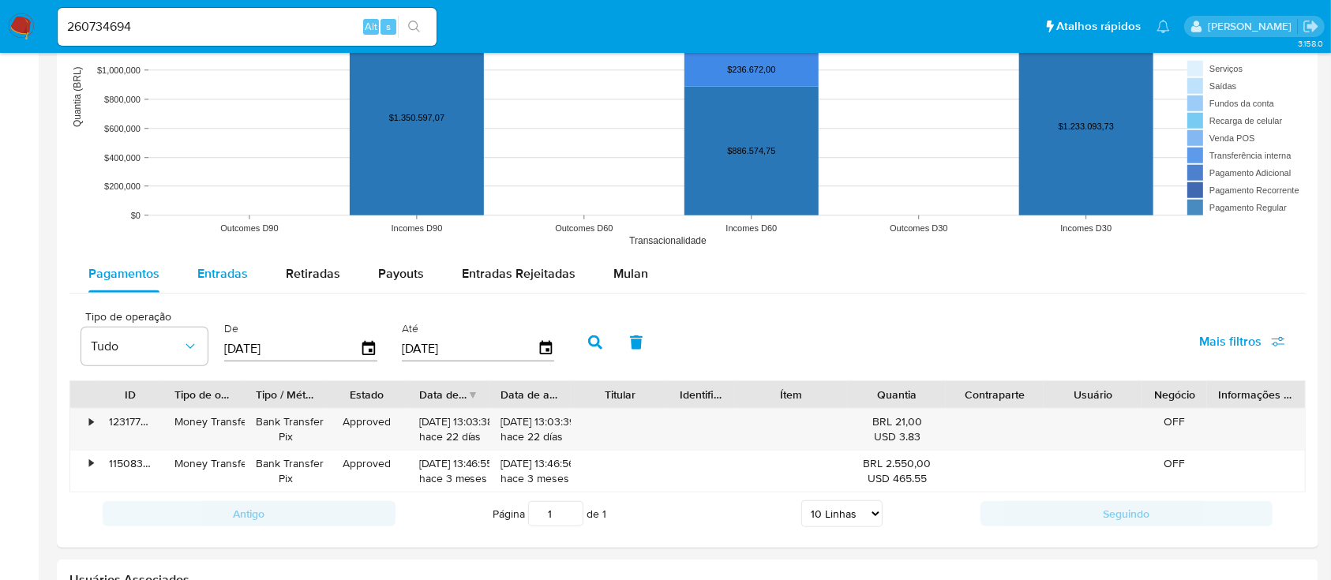
click at [231, 283] on div "Entradas" at bounding box center [222, 274] width 51 height 38
select select "10"
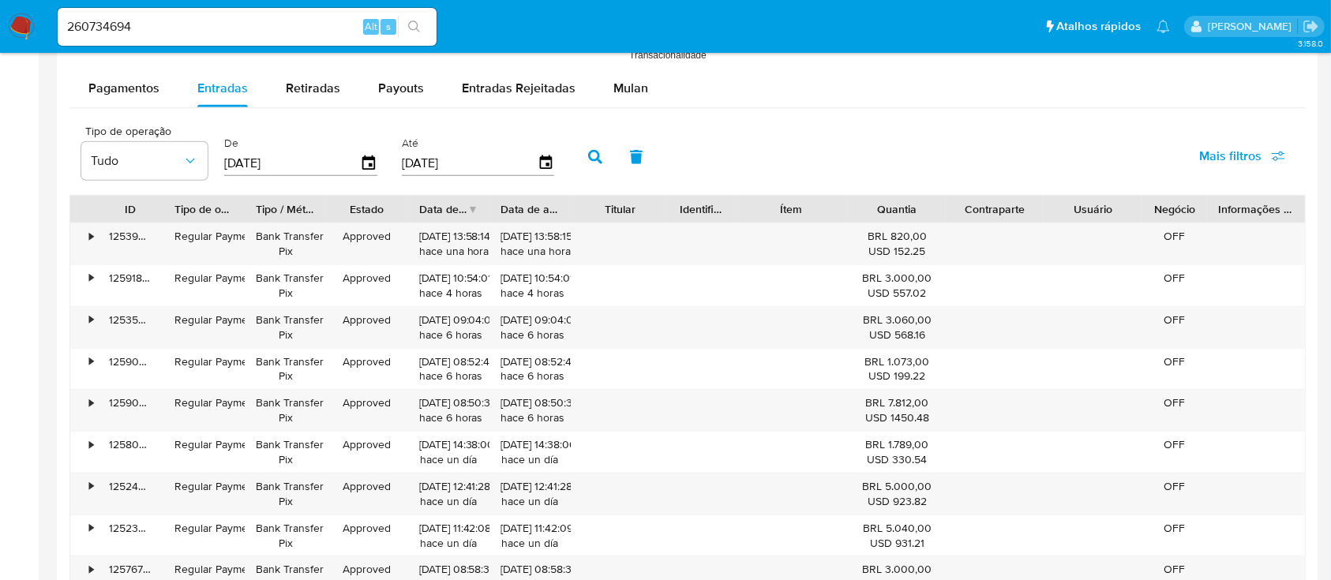
scroll to position [1421, 0]
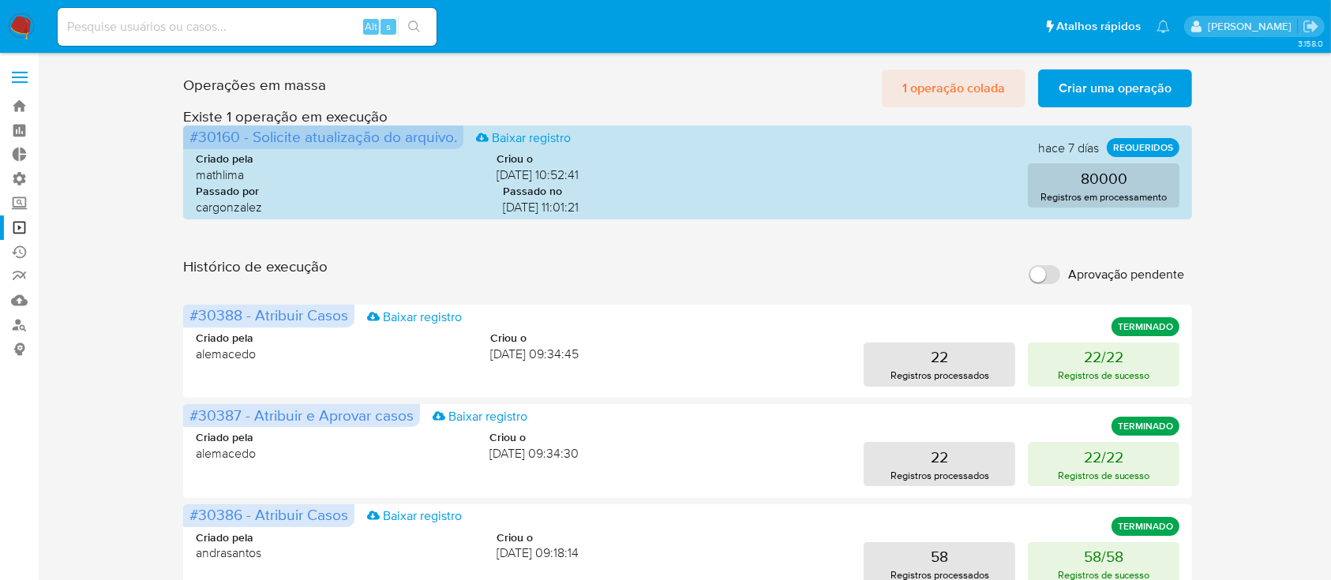
click at [994, 87] on span "1 operação colada" at bounding box center [954, 88] width 103 height 35
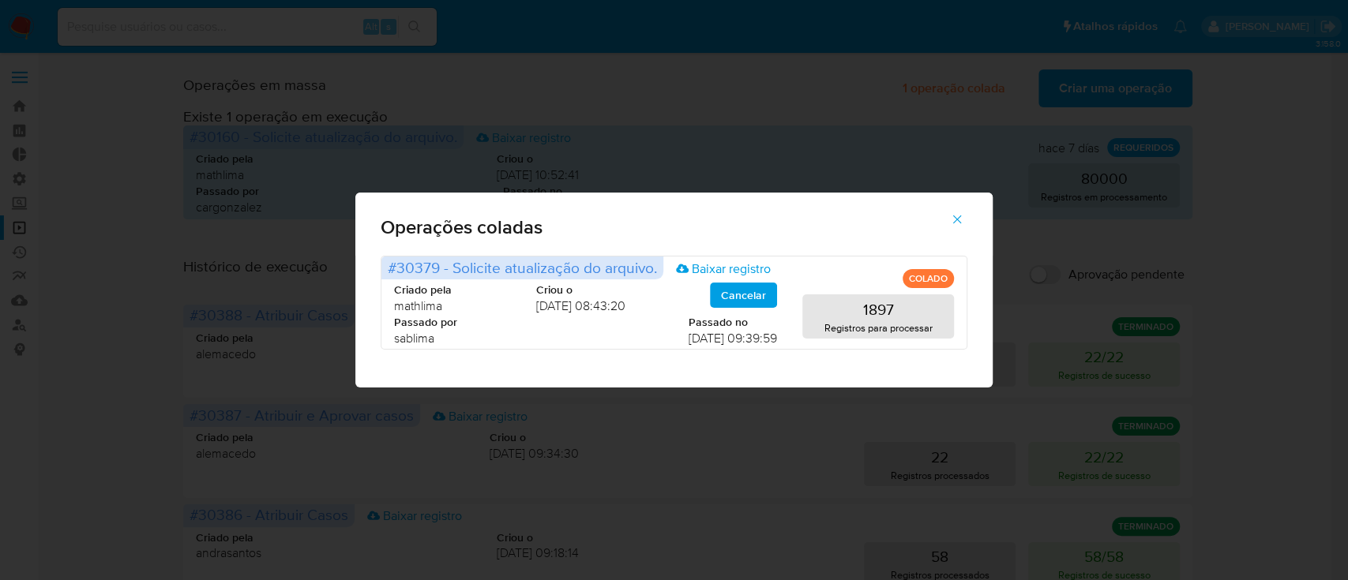
click at [891, 107] on div "Operações coladas #30379 - Solicite atualização do arquivo. Baixar registro COL…" at bounding box center [674, 290] width 1348 height 580
click at [966, 223] on button "button" at bounding box center [956, 220] width 55 height 38
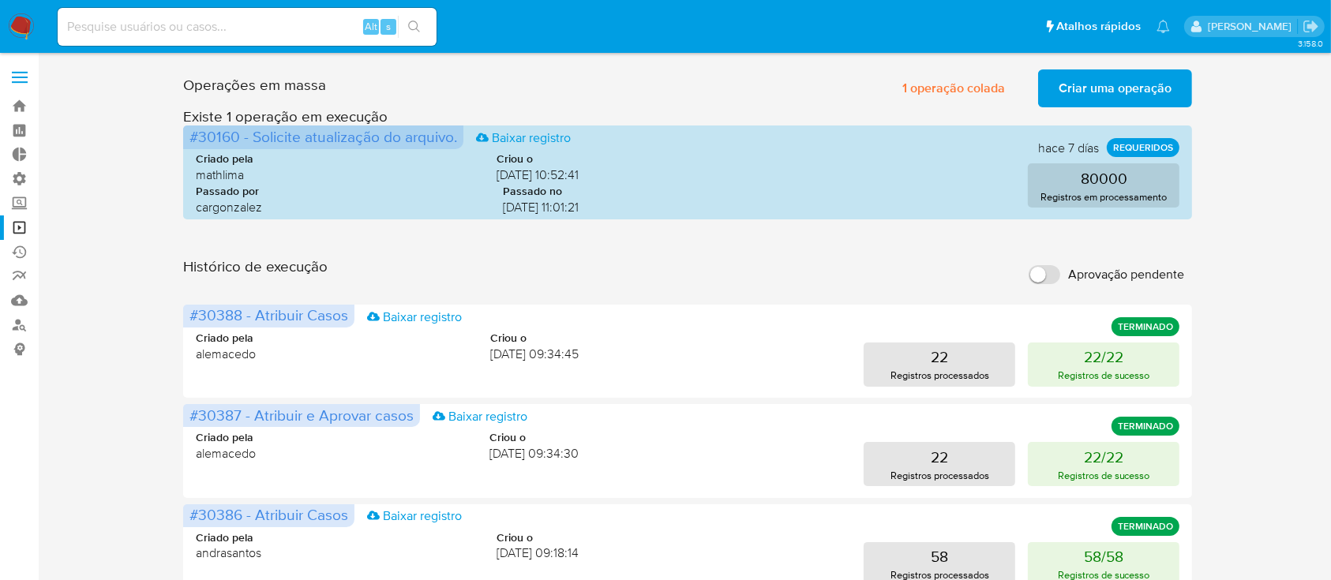
click at [1046, 272] on input "Aprovação pendente" at bounding box center [1045, 274] width 32 height 19
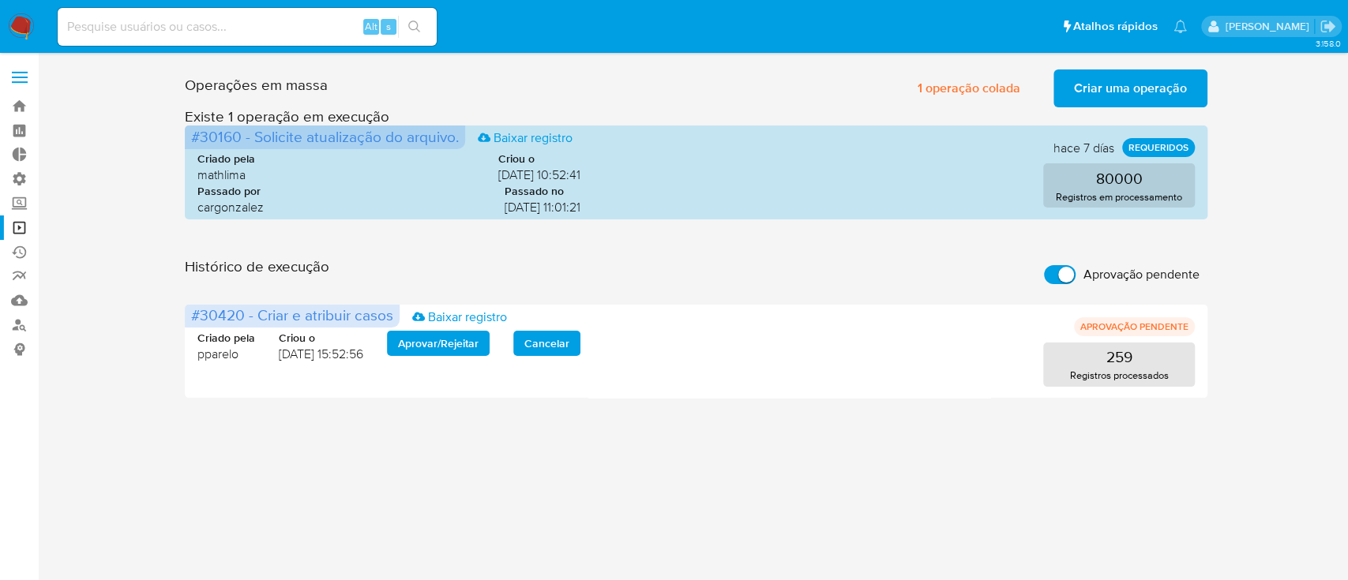
click at [1052, 276] on input "Aprovação pendente" at bounding box center [1060, 274] width 32 height 19
checkbox input "false"
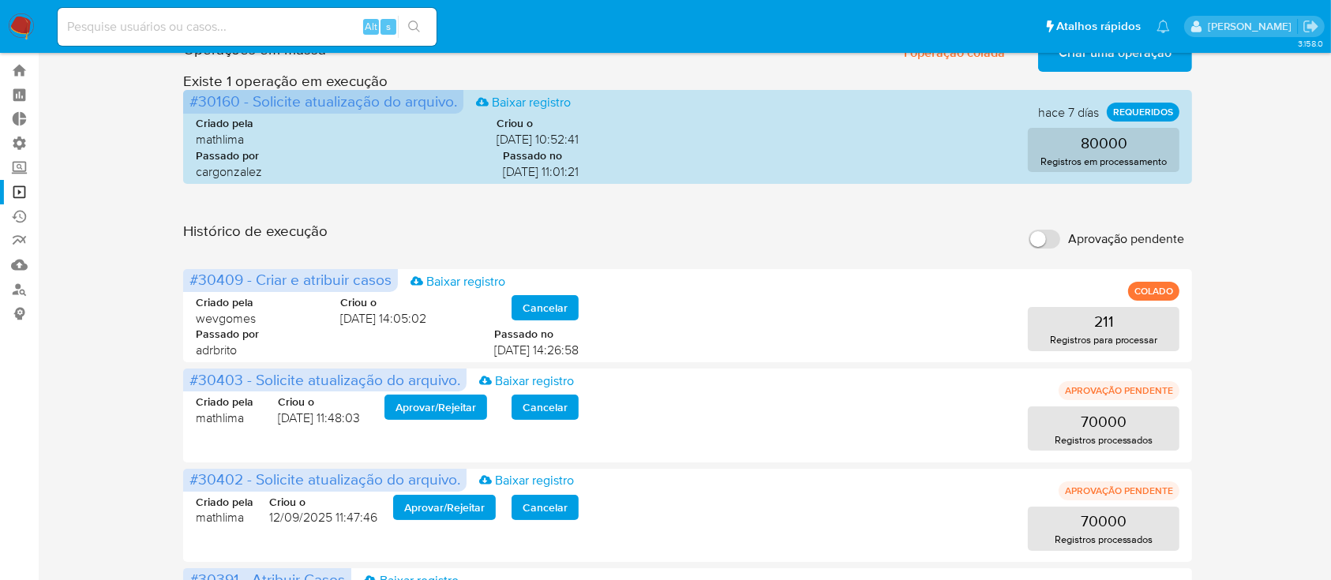
scroll to position [33, 0]
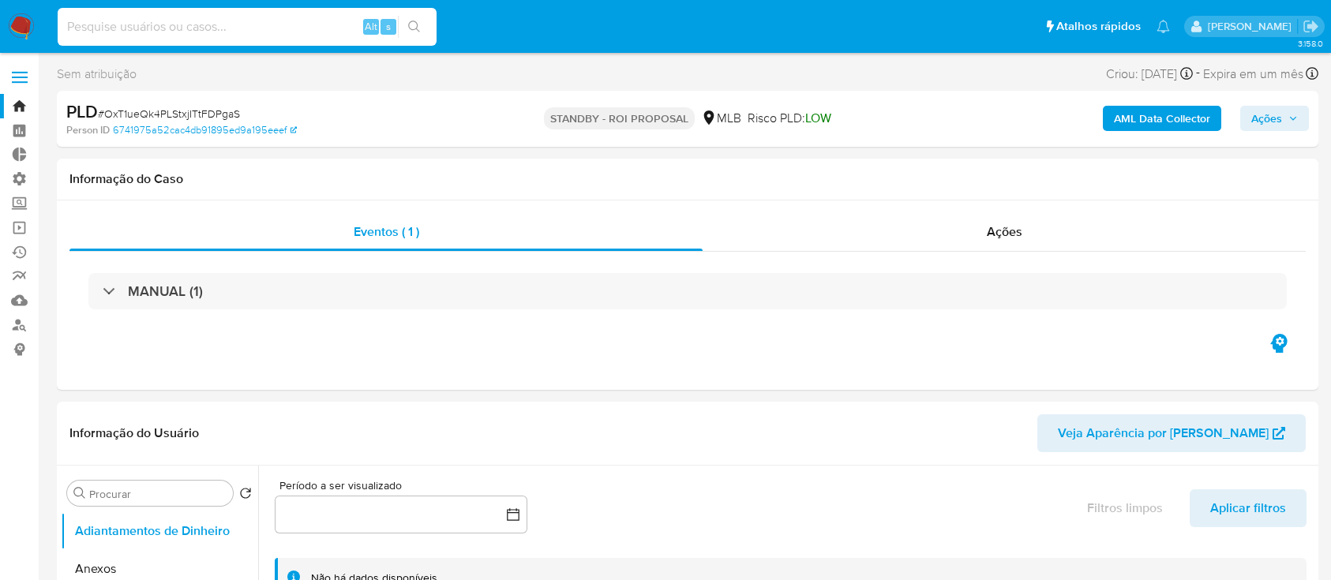
select select "10"
type input "606442711"
click at [419, 26] on icon "search-icon" at bounding box center [414, 27] width 13 height 13
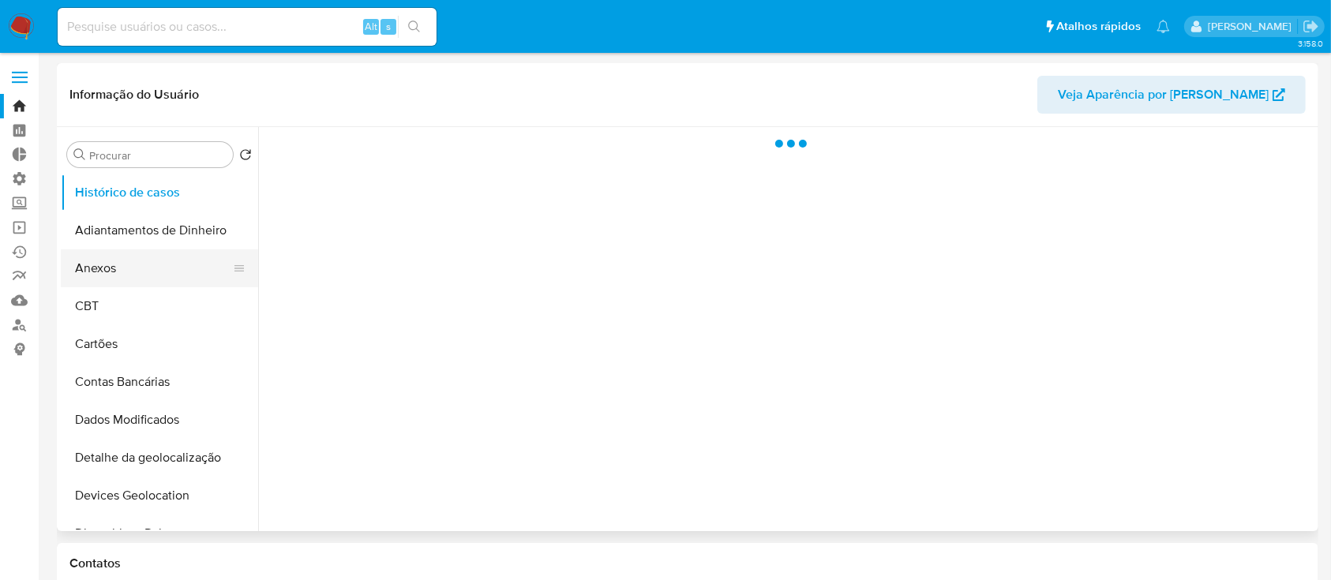
select select "10"
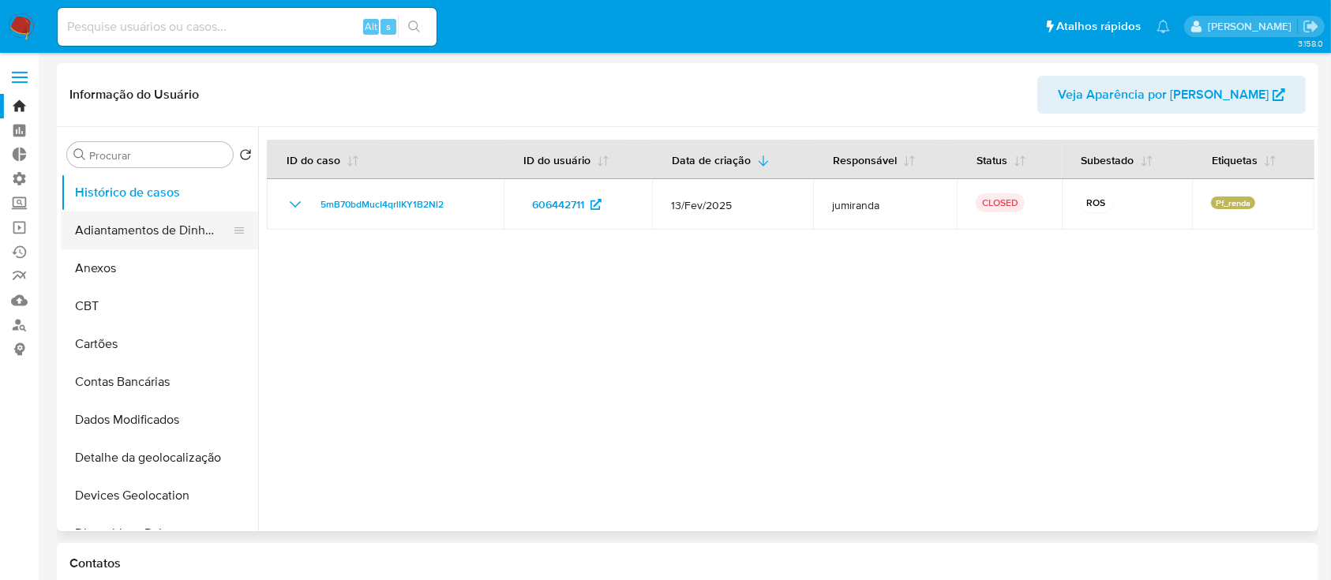
click at [246, 236] on button "Adiantamentos de Dinheiro" at bounding box center [153, 231] width 185 height 38
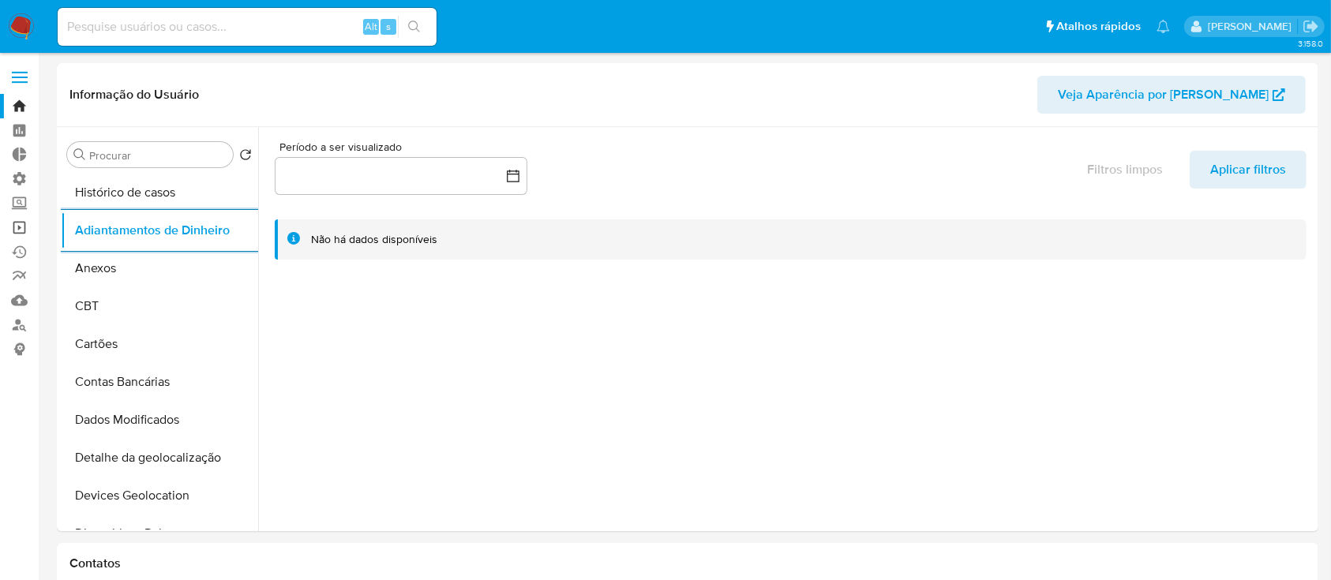
click at [19, 231] on link "Operações em massa" at bounding box center [94, 228] width 188 height 24
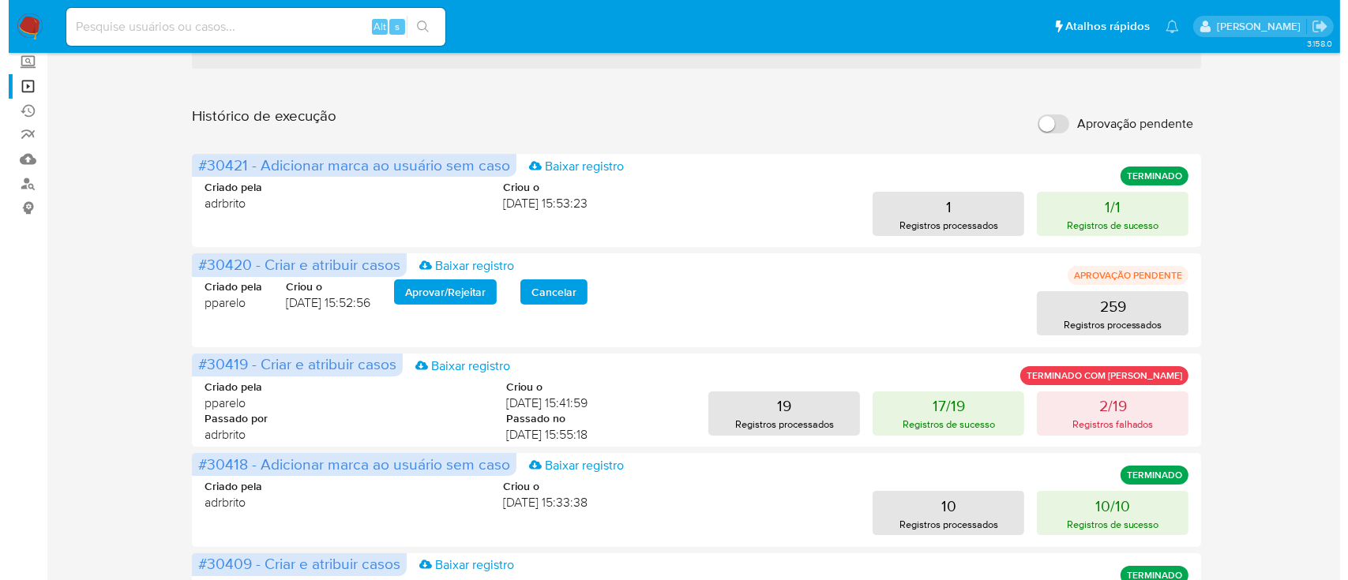
scroll to position [161, 0]
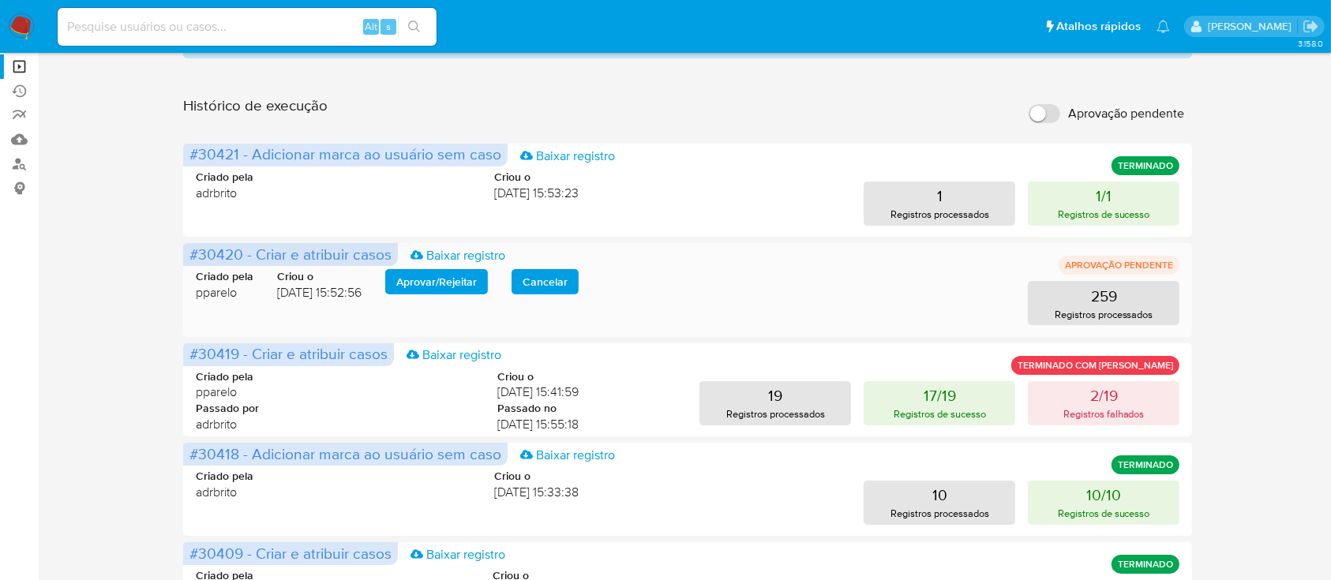
click at [544, 282] on span "Cancelar" at bounding box center [545, 282] width 45 height 22
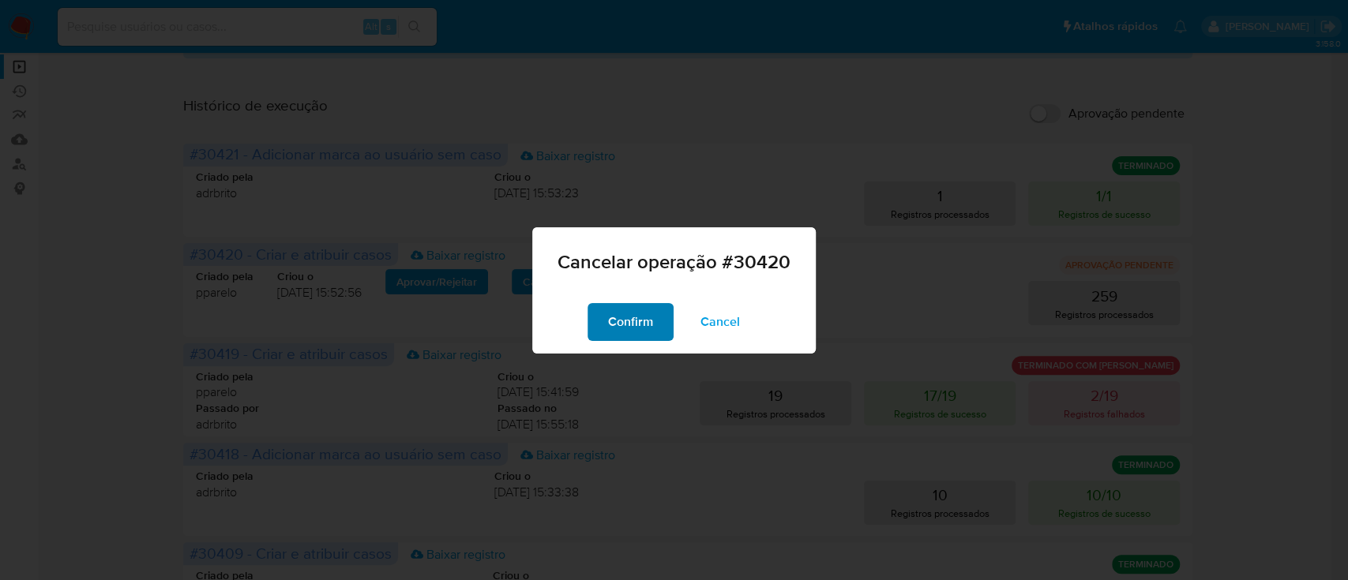
click at [654, 317] on button "Confirm" at bounding box center [631, 322] width 86 height 38
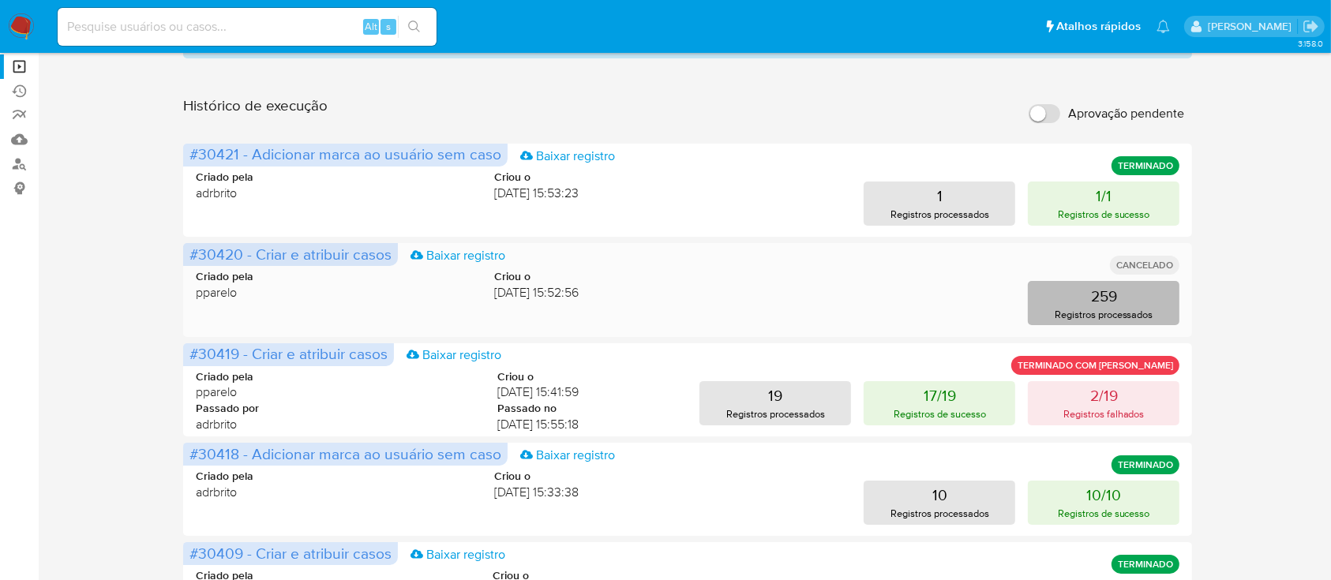
click at [1138, 303] on button "259 Registros processados" at bounding box center [1104, 303] width 152 height 44
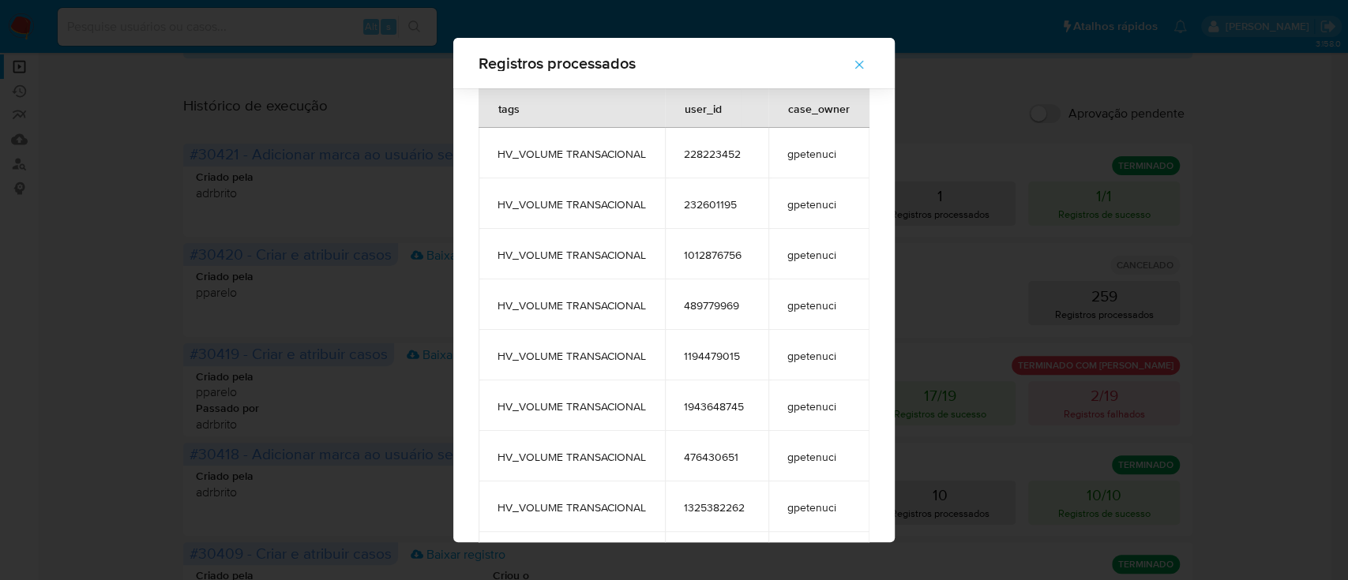
scroll to position [520, 0]
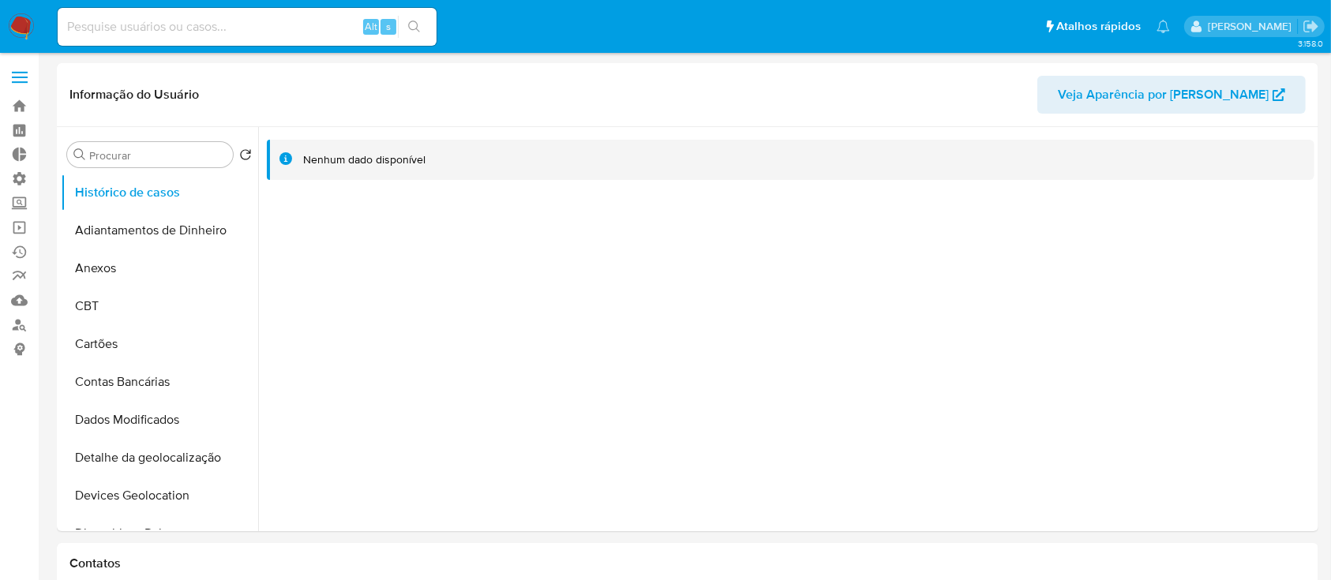
select select "10"
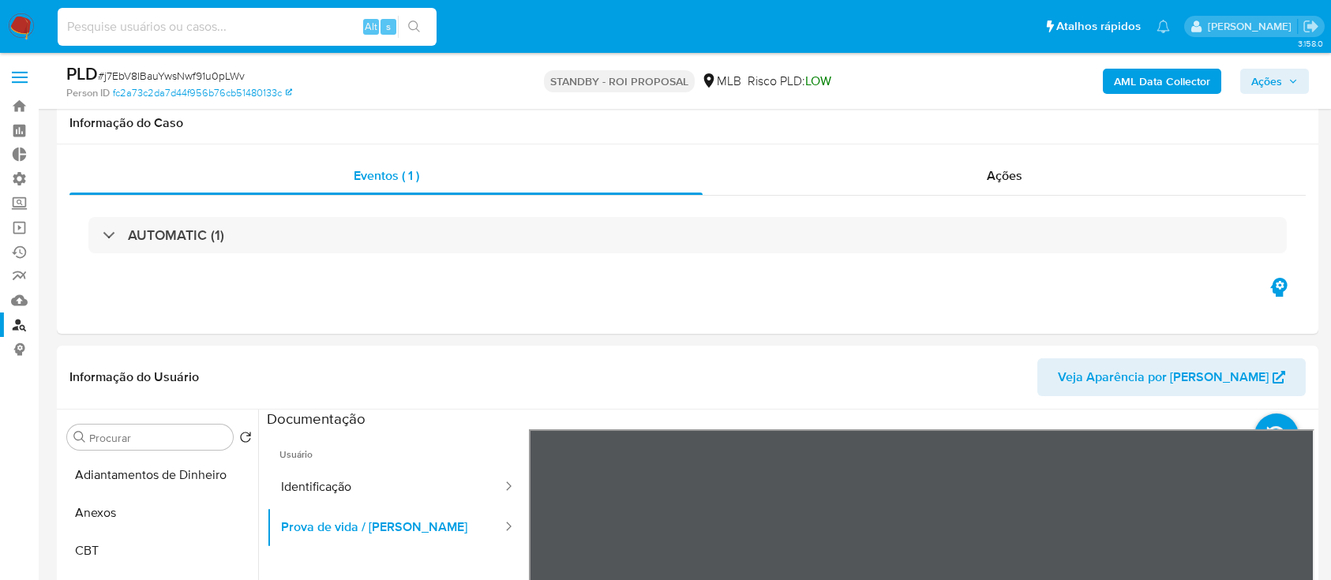
select select "10"
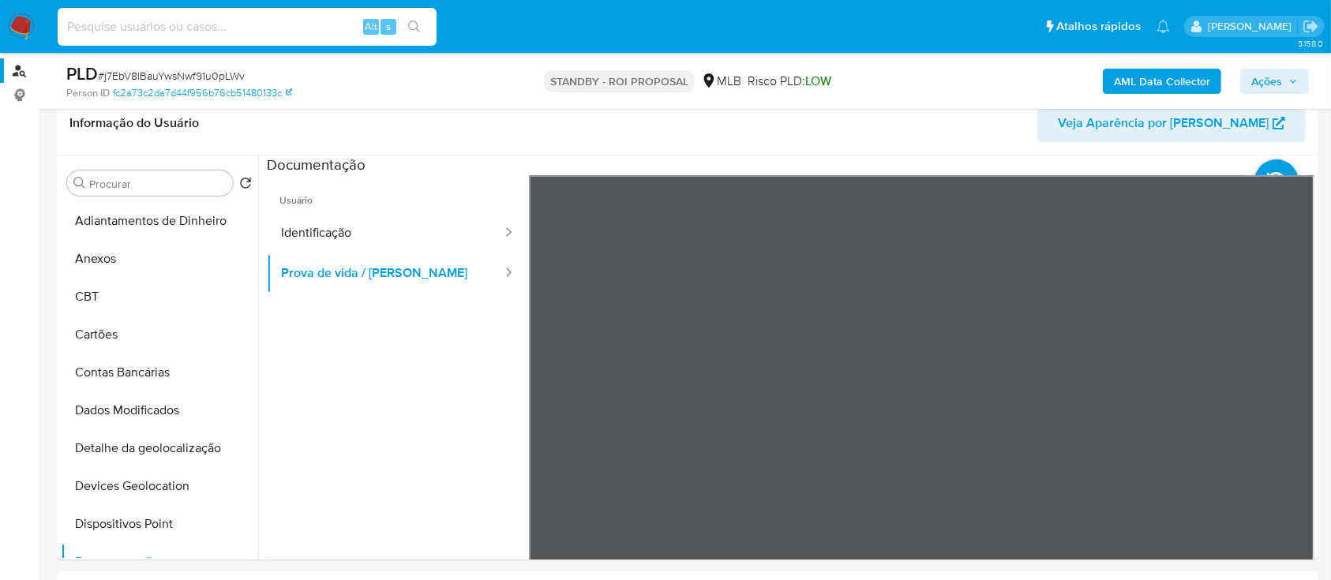
scroll to position [287, 0]
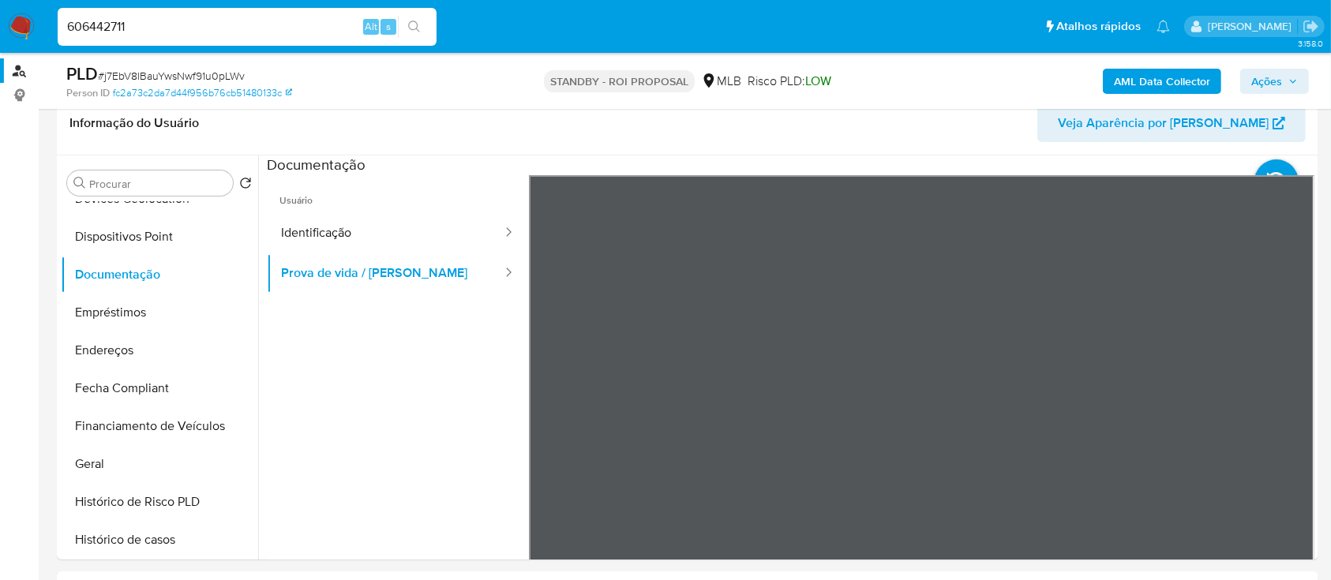
type input "606442711"
click at [408, 27] on icon "search-icon" at bounding box center [414, 27] width 13 height 13
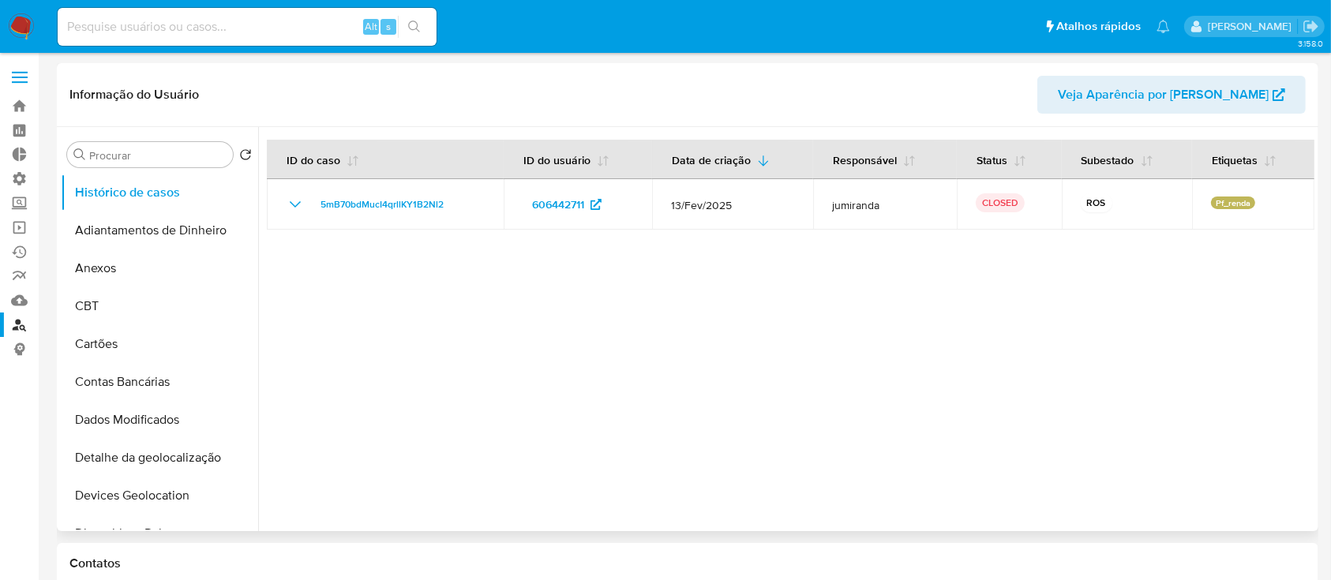
select select "10"
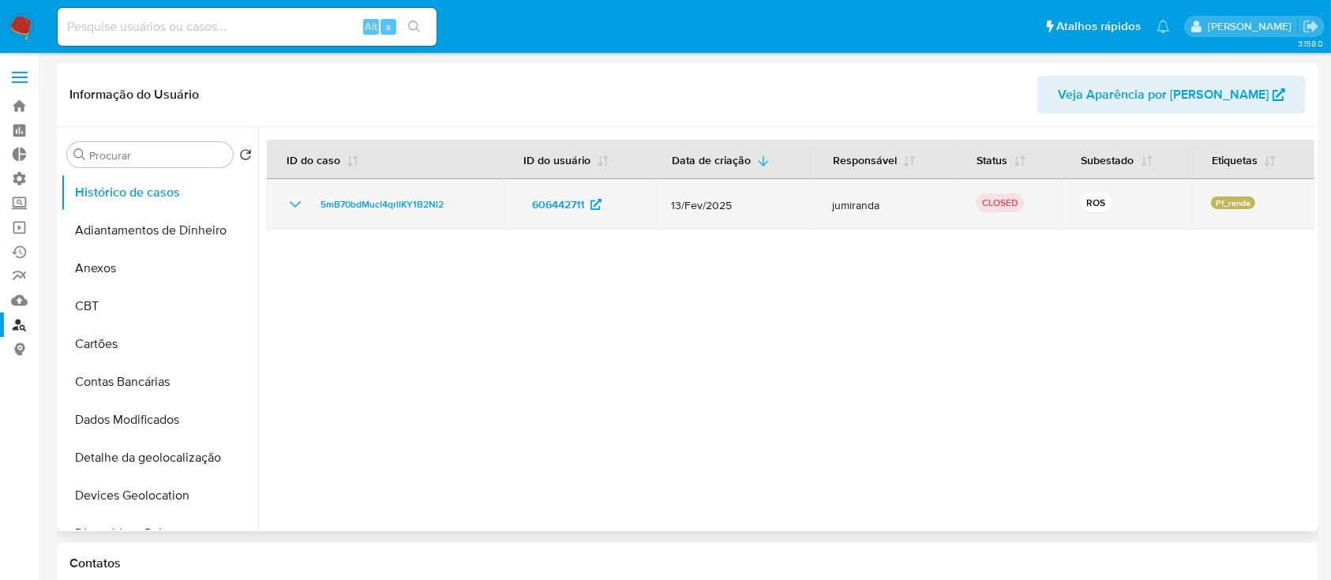
click at [296, 204] on icon "Mostrar/Ocultar" at bounding box center [295, 204] width 19 height 19
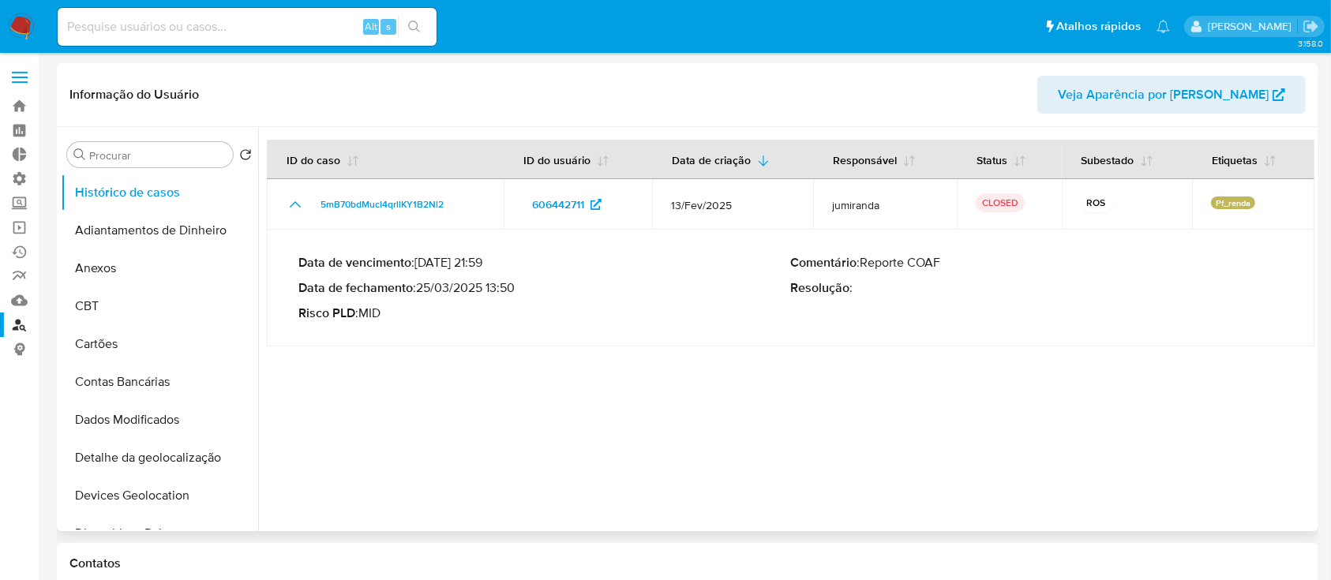
drag, startPoint x: 421, startPoint y: 281, endPoint x: 486, endPoint y: 287, distance: 65.8
click at [486, 287] on p "Data de fechamento : [DATE] 13:50" at bounding box center [544, 288] width 493 height 16
